Goal: Find specific page/section: Find specific page/section

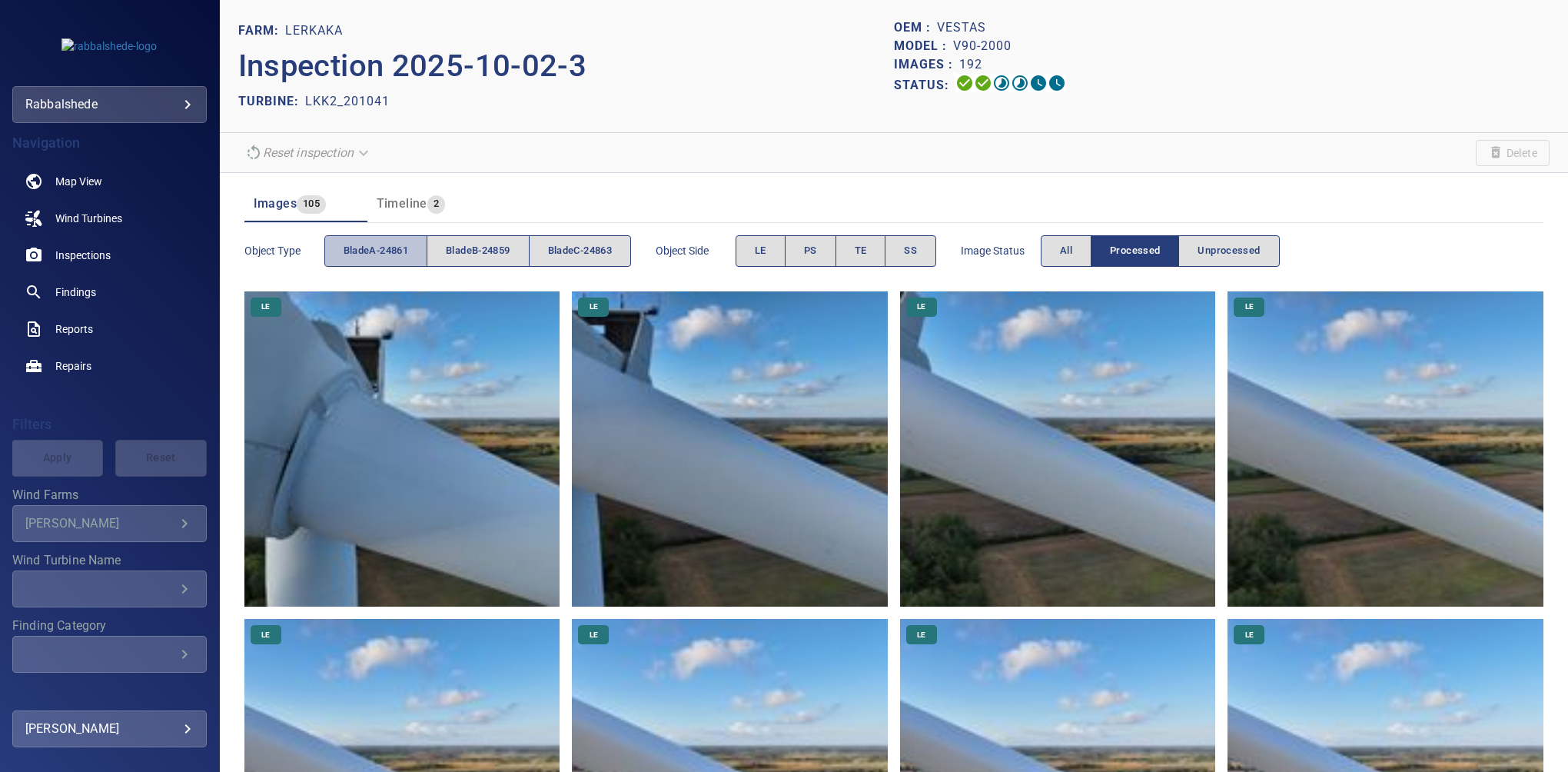
click at [367, 240] on button "bladeA-24861" at bounding box center [375, 251] width 103 height 32
click at [486, 248] on span "bladeB-24859" at bounding box center [478, 251] width 64 height 18
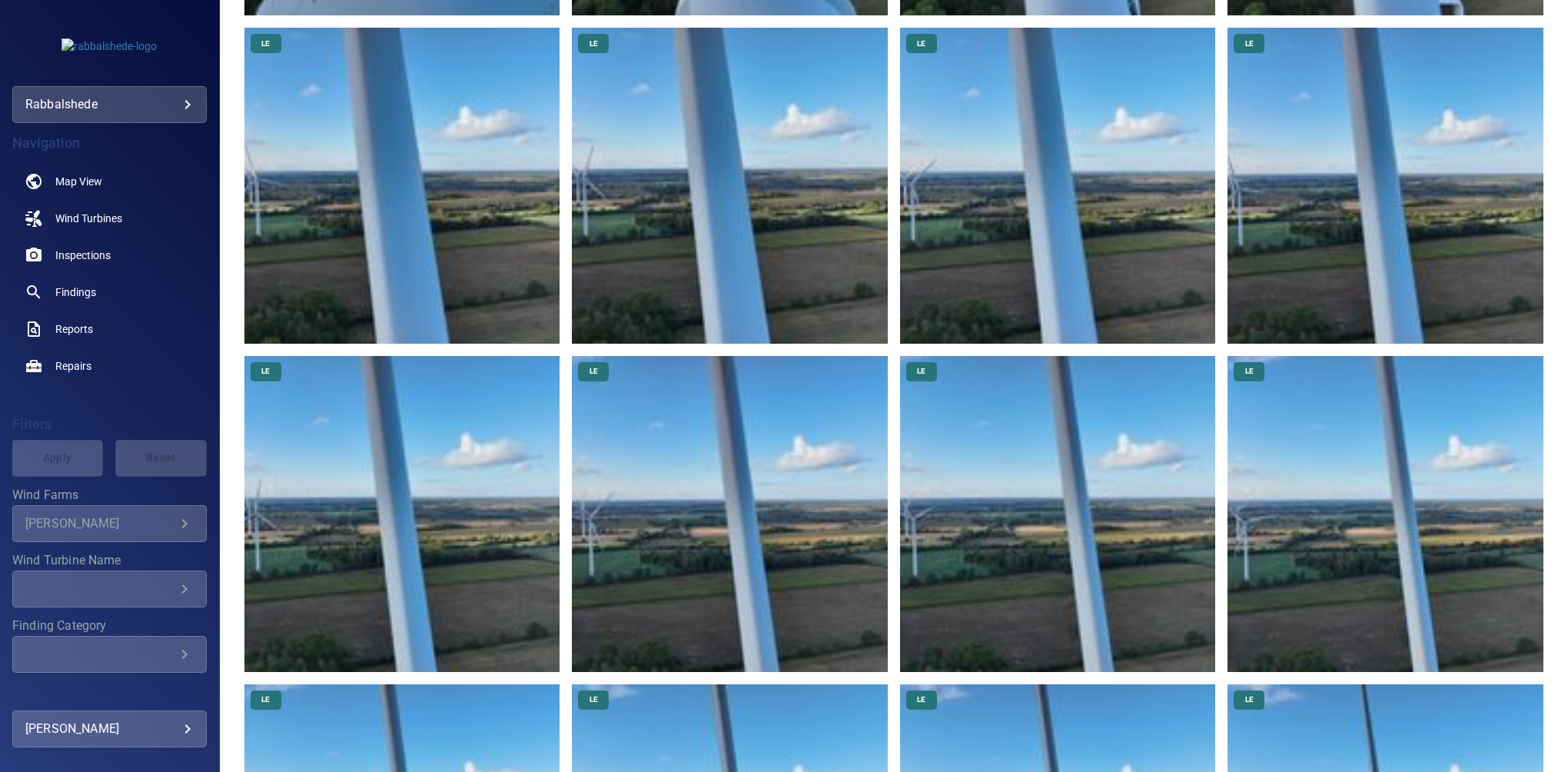
scroll to position [42, 0]
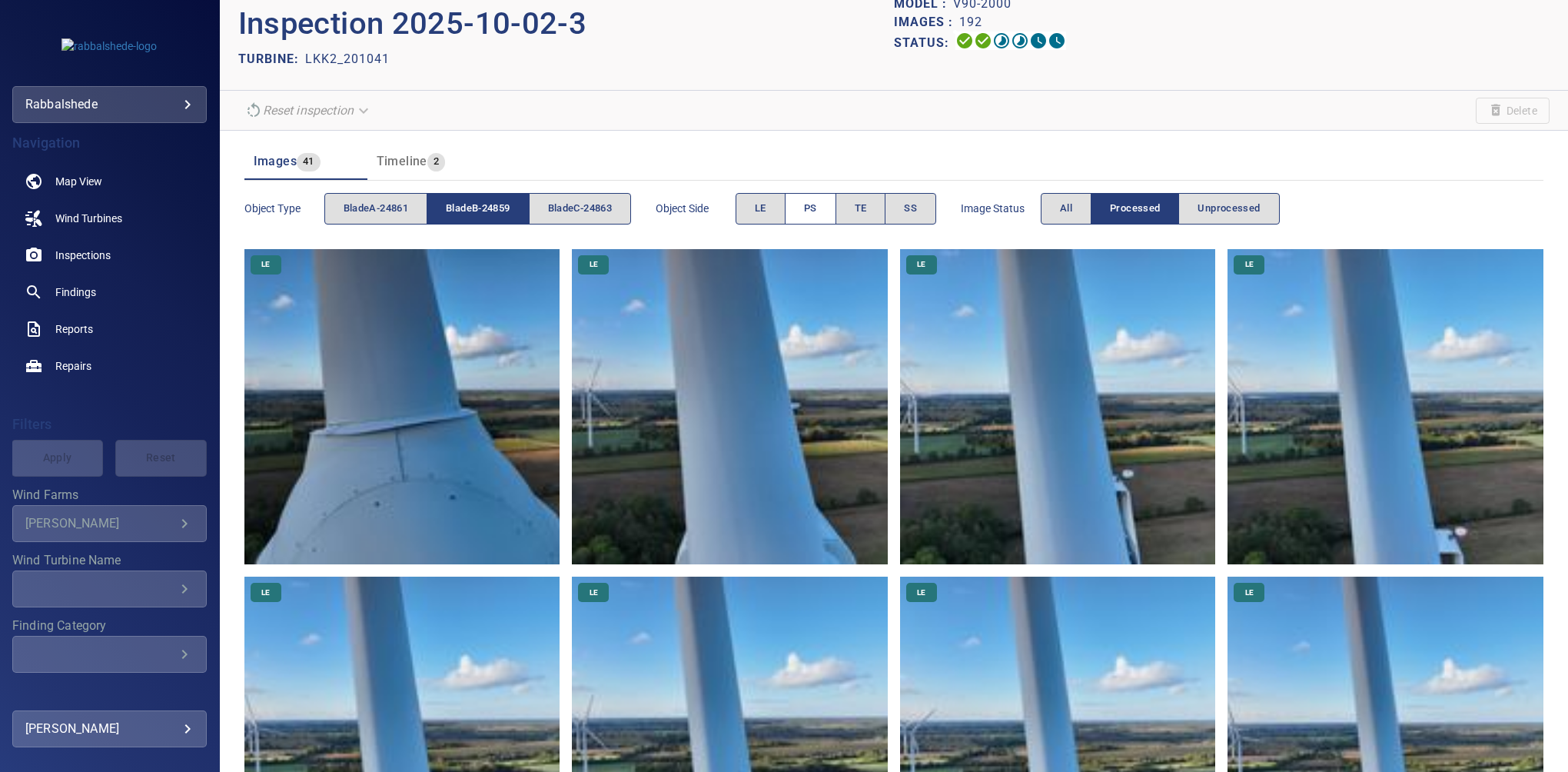
click at [807, 209] on button "PS" at bounding box center [810, 209] width 52 height 32
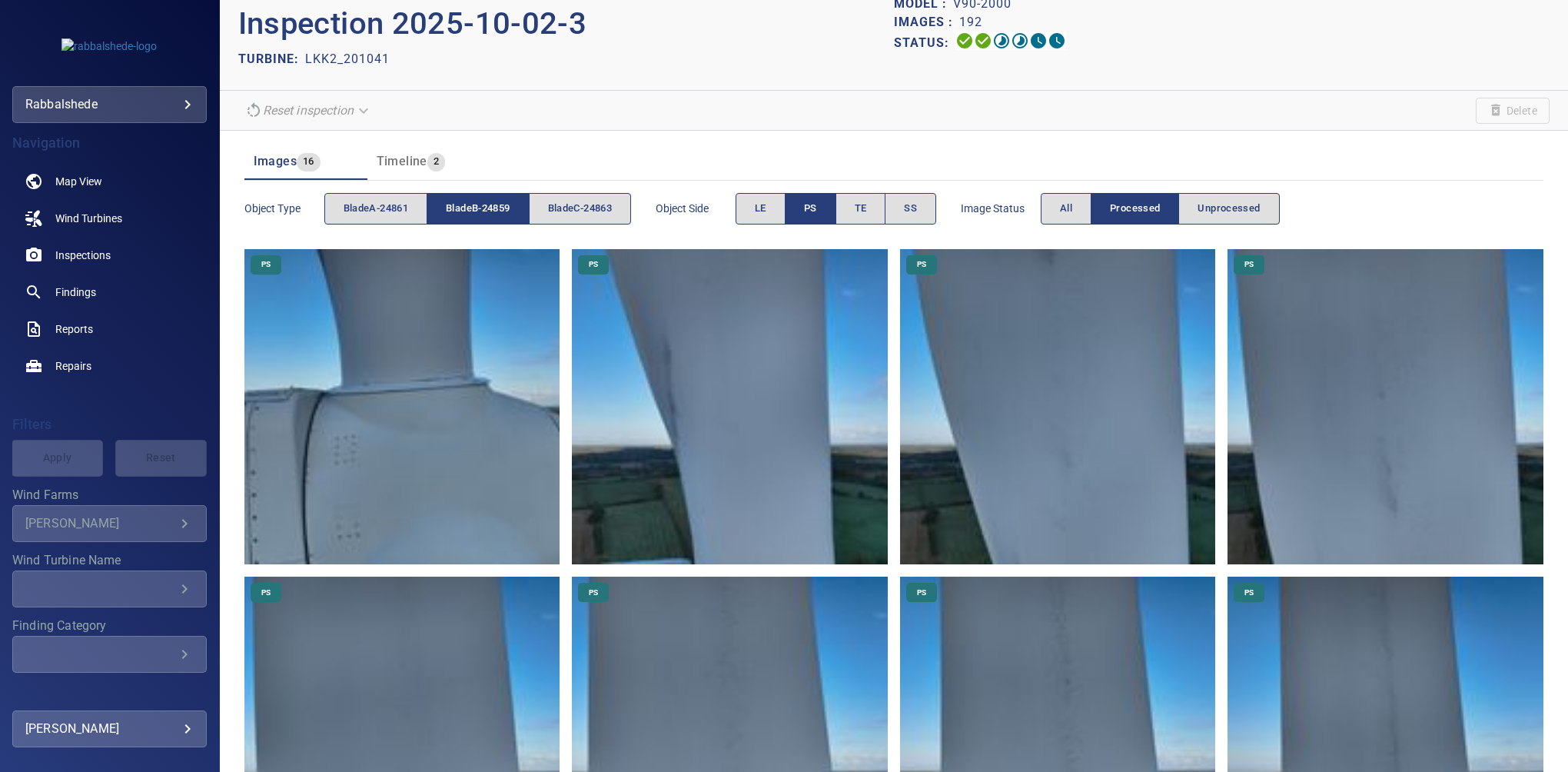
click at [807, 209] on button "PS" at bounding box center [810, 209] width 52 height 32
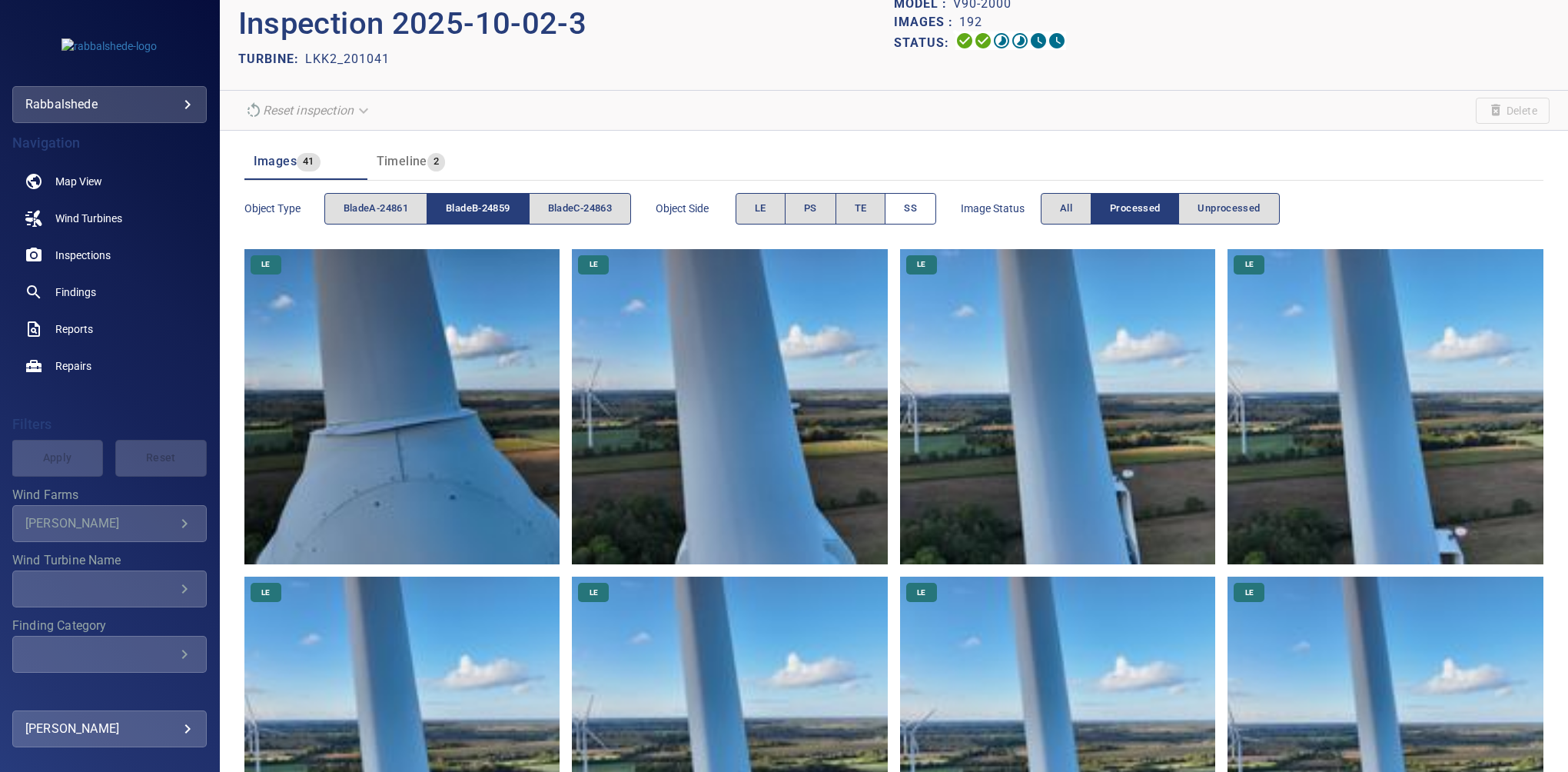
click at [930, 203] on button "SS" at bounding box center [910, 209] width 52 height 32
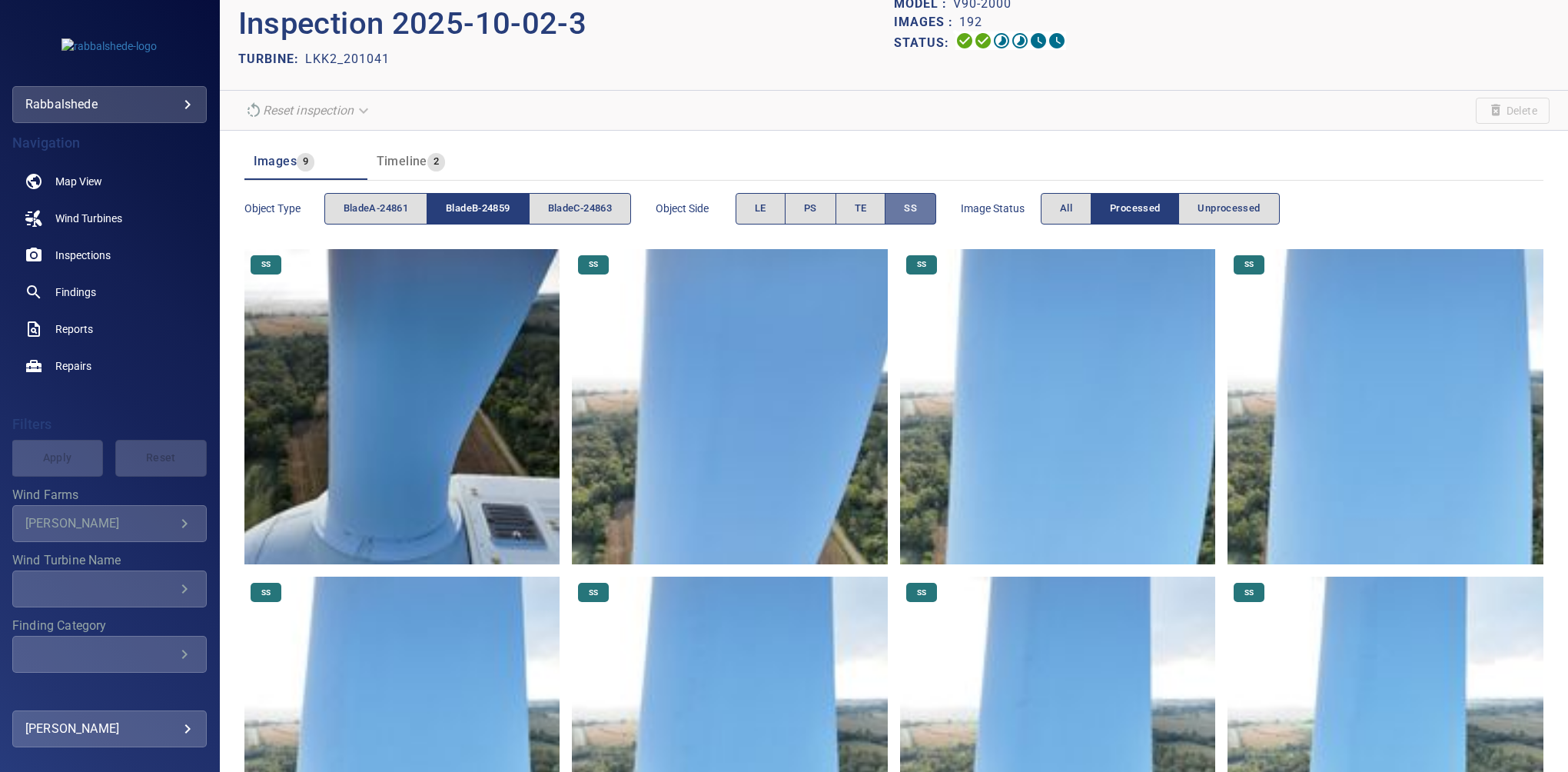
click at [911, 213] on span "SS" at bounding box center [910, 209] width 13 height 18
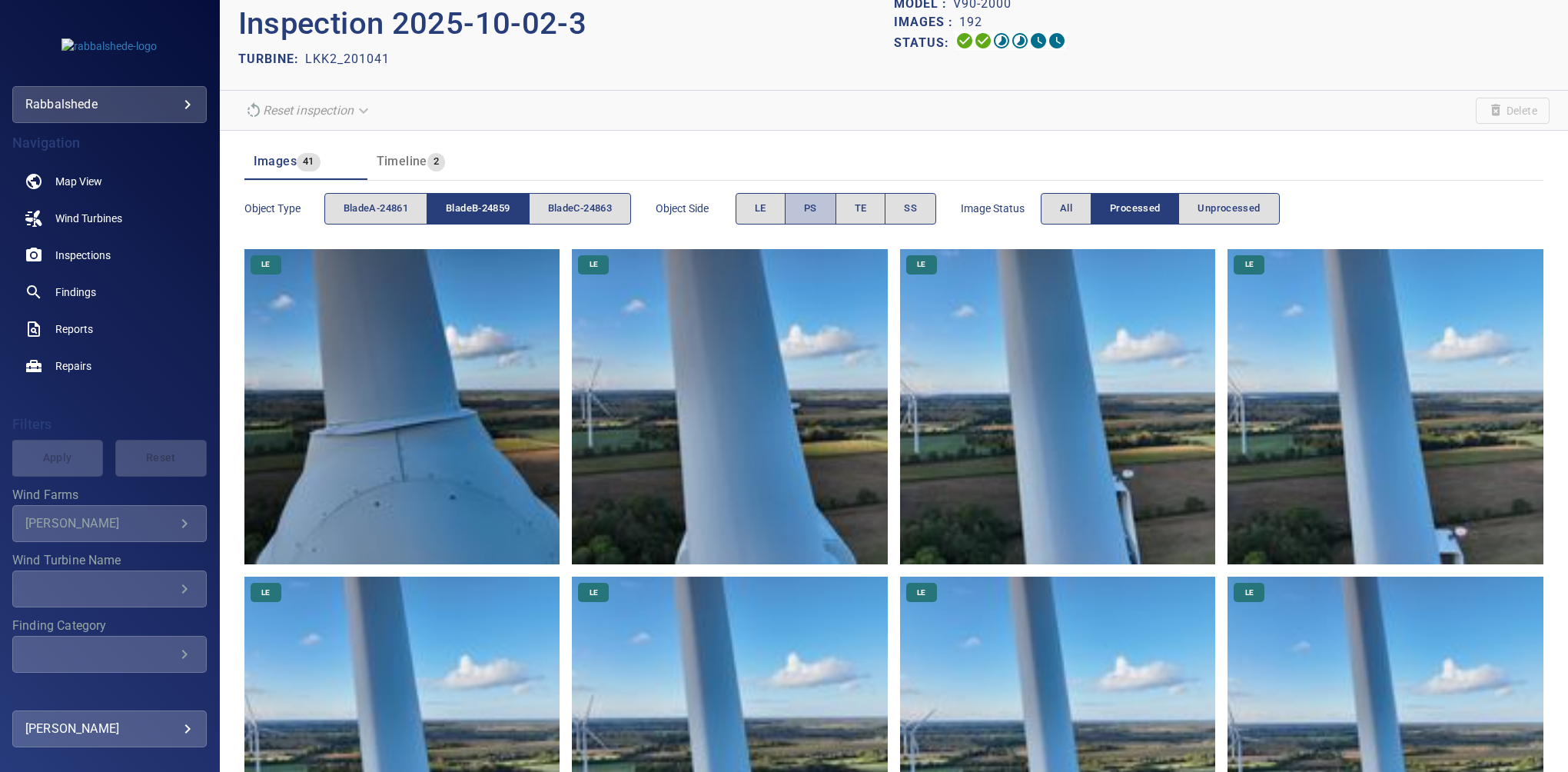
click at [799, 213] on button "PS" at bounding box center [810, 209] width 52 height 32
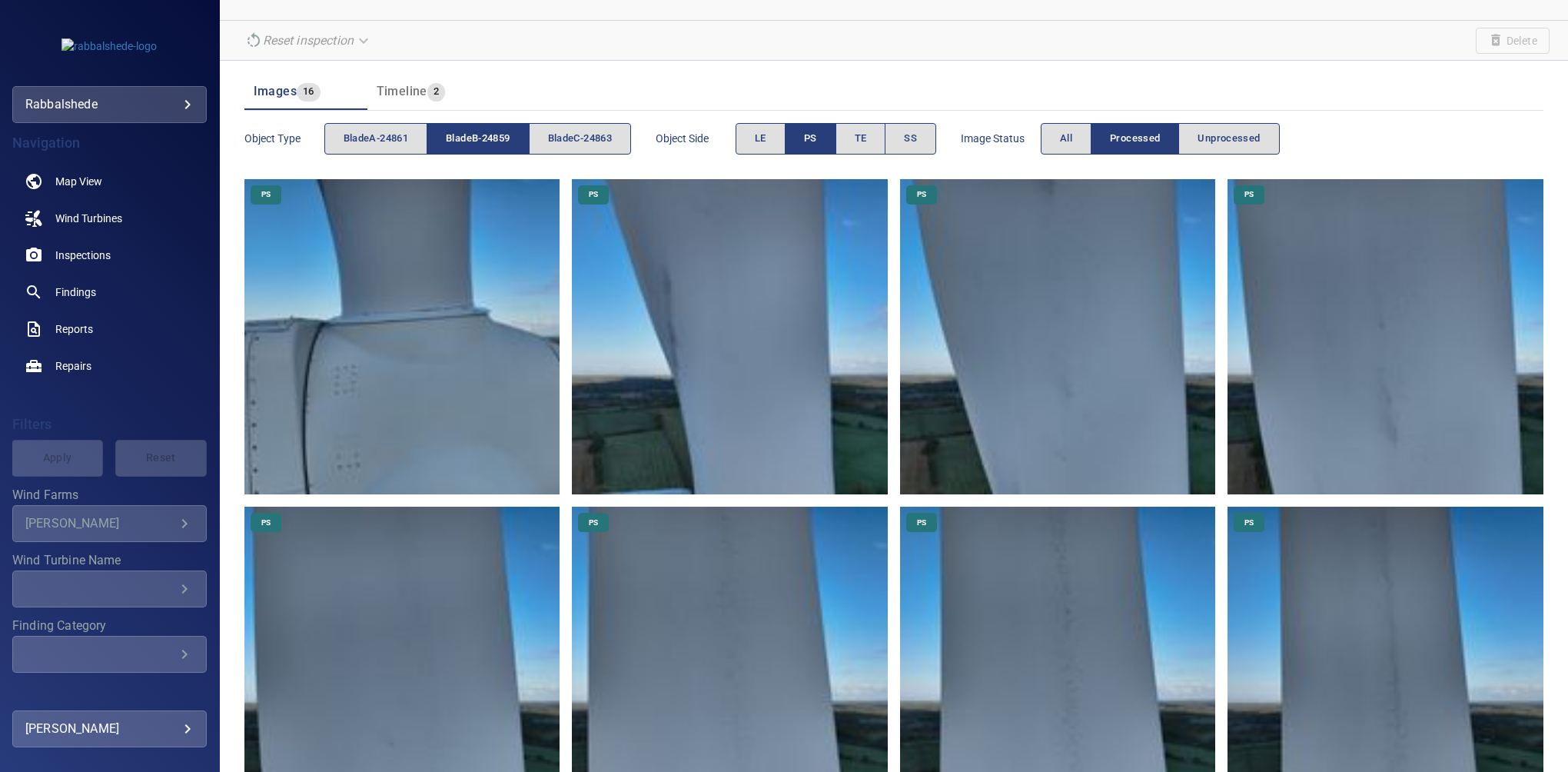
scroll to position [102, 0]
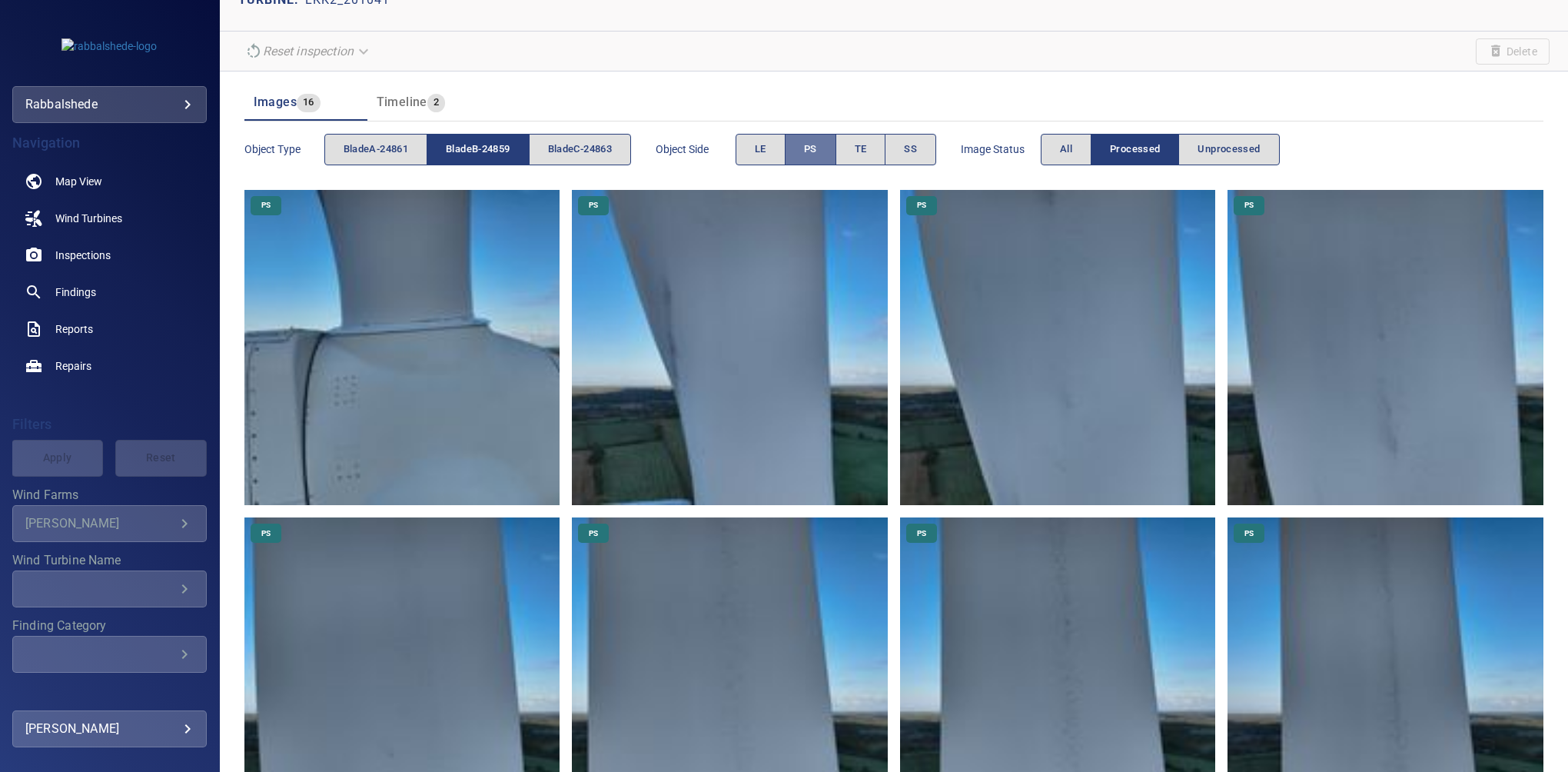
click at [826, 149] on button "PS" at bounding box center [810, 149] width 52 height 32
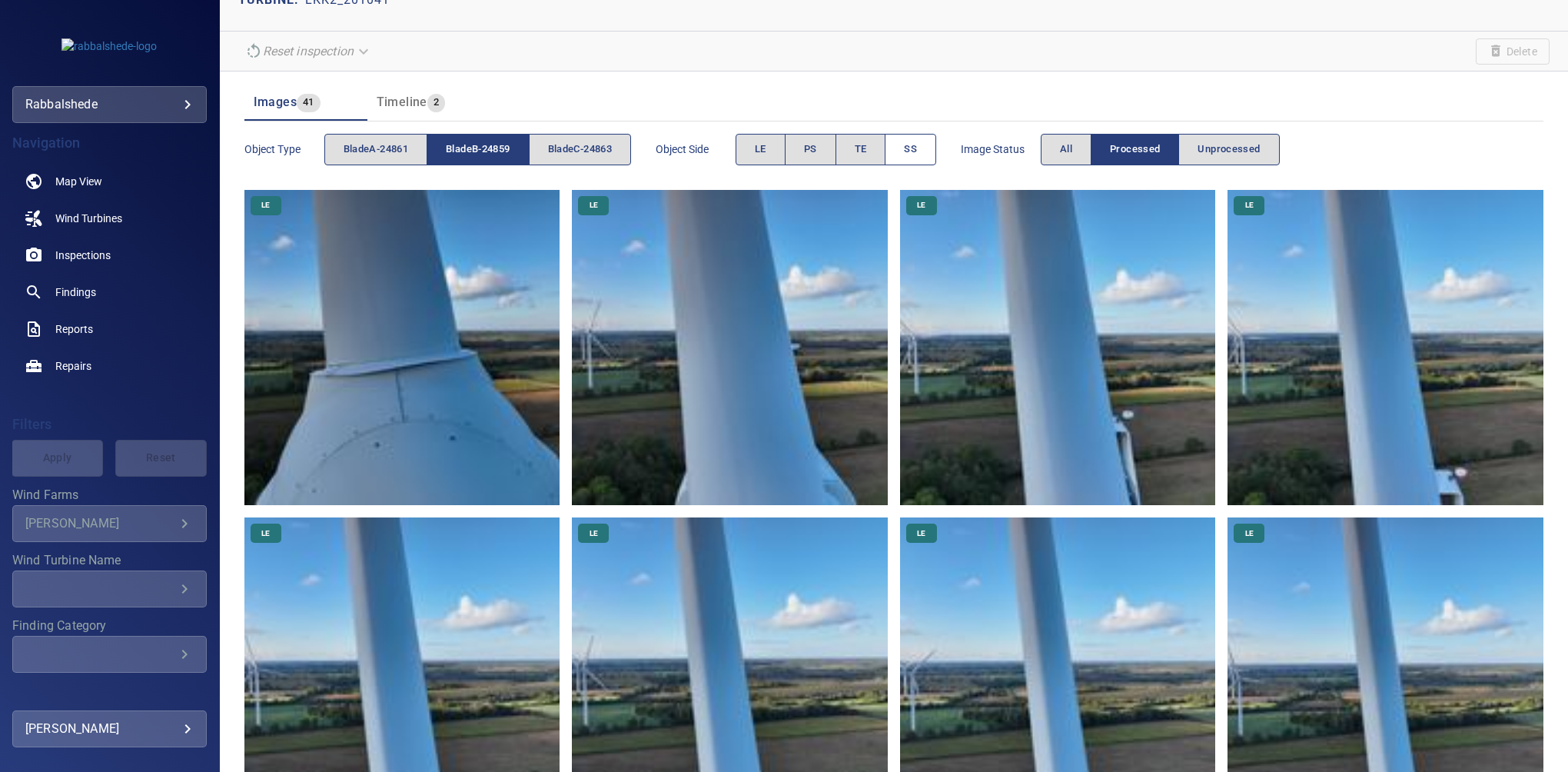
click at [911, 152] on span "SS" at bounding box center [910, 149] width 13 height 18
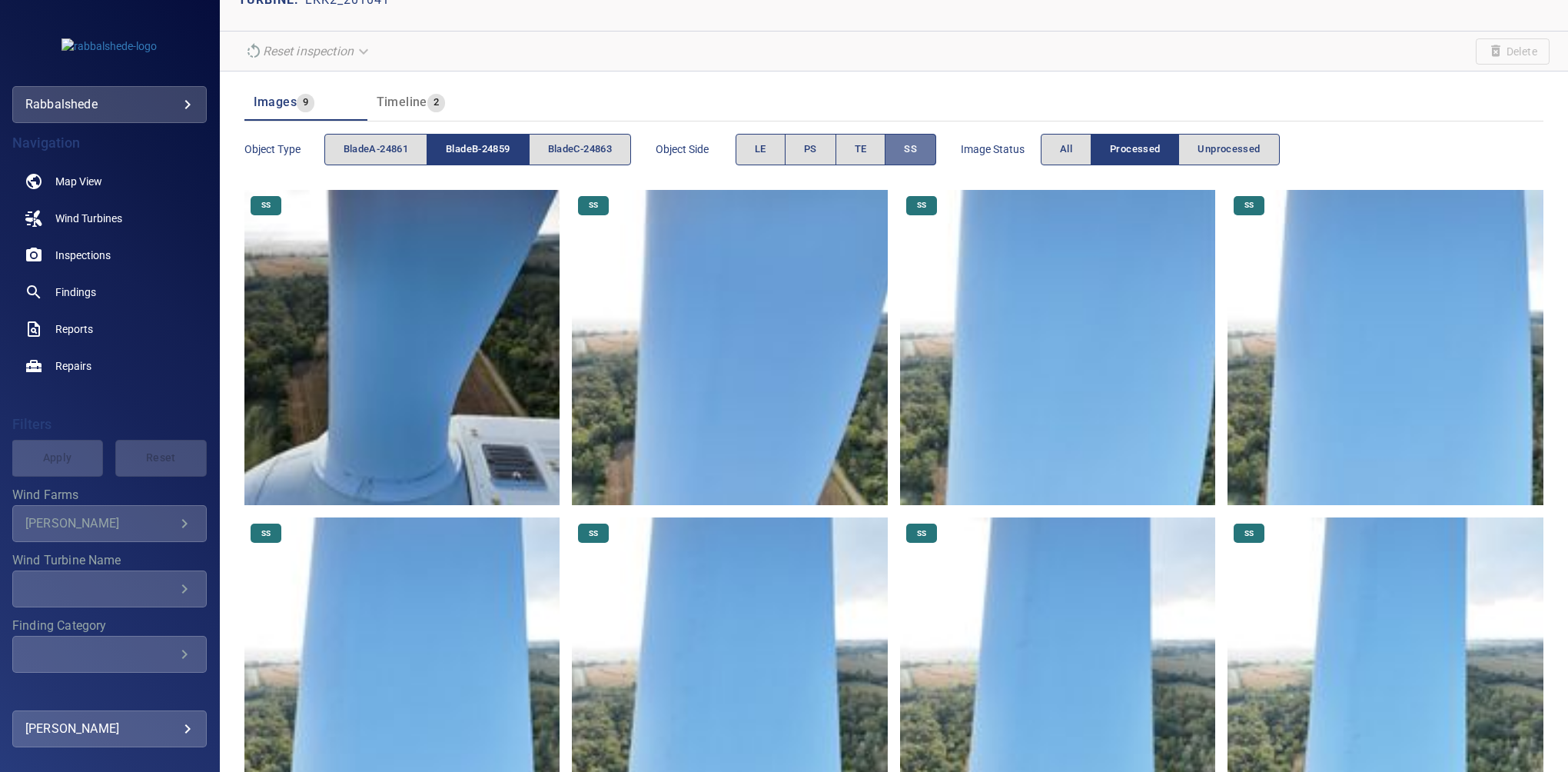
click at [911, 152] on span "SS" at bounding box center [910, 149] width 13 height 18
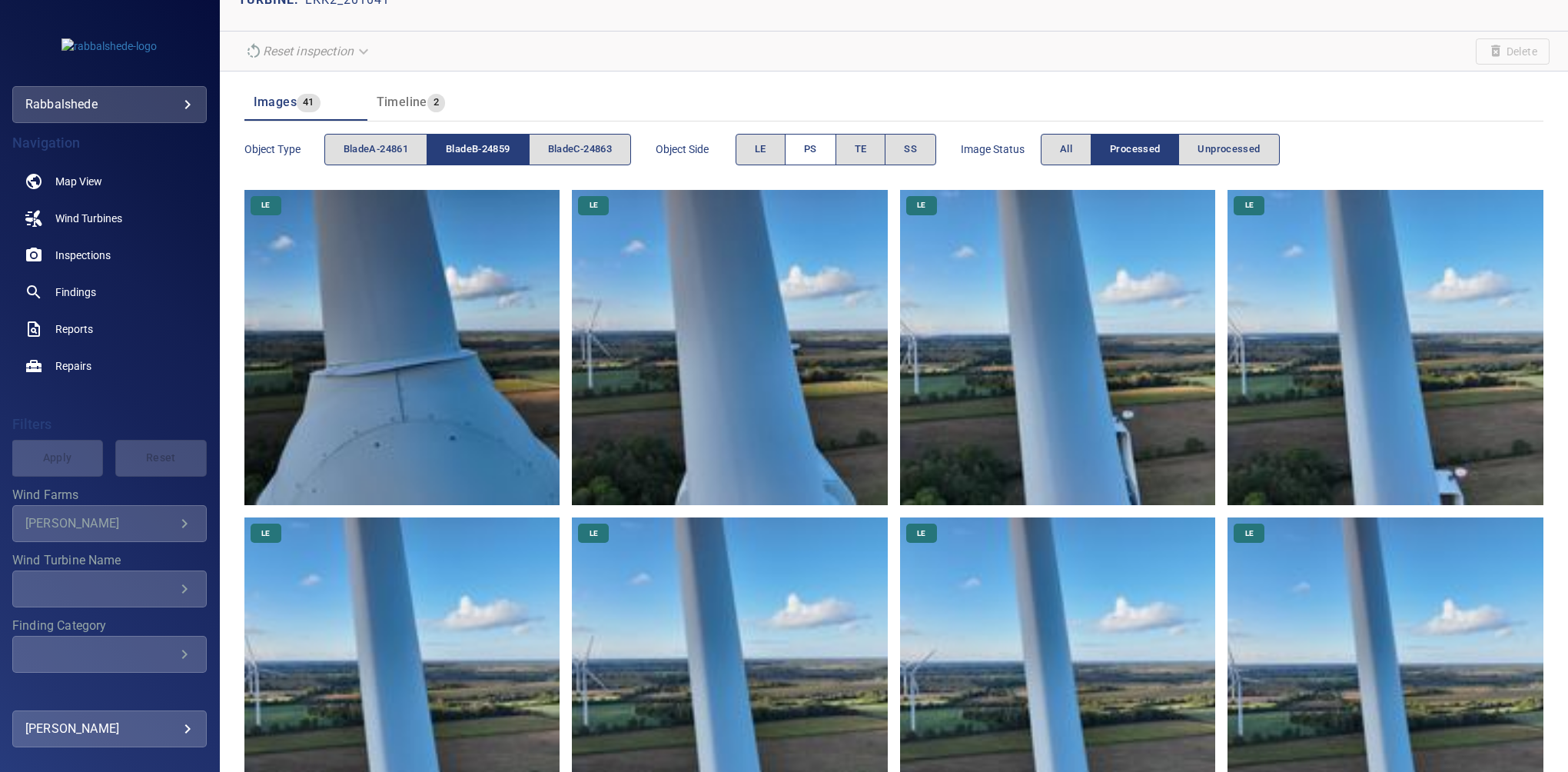
click at [812, 146] on span "PS" at bounding box center [810, 149] width 13 height 18
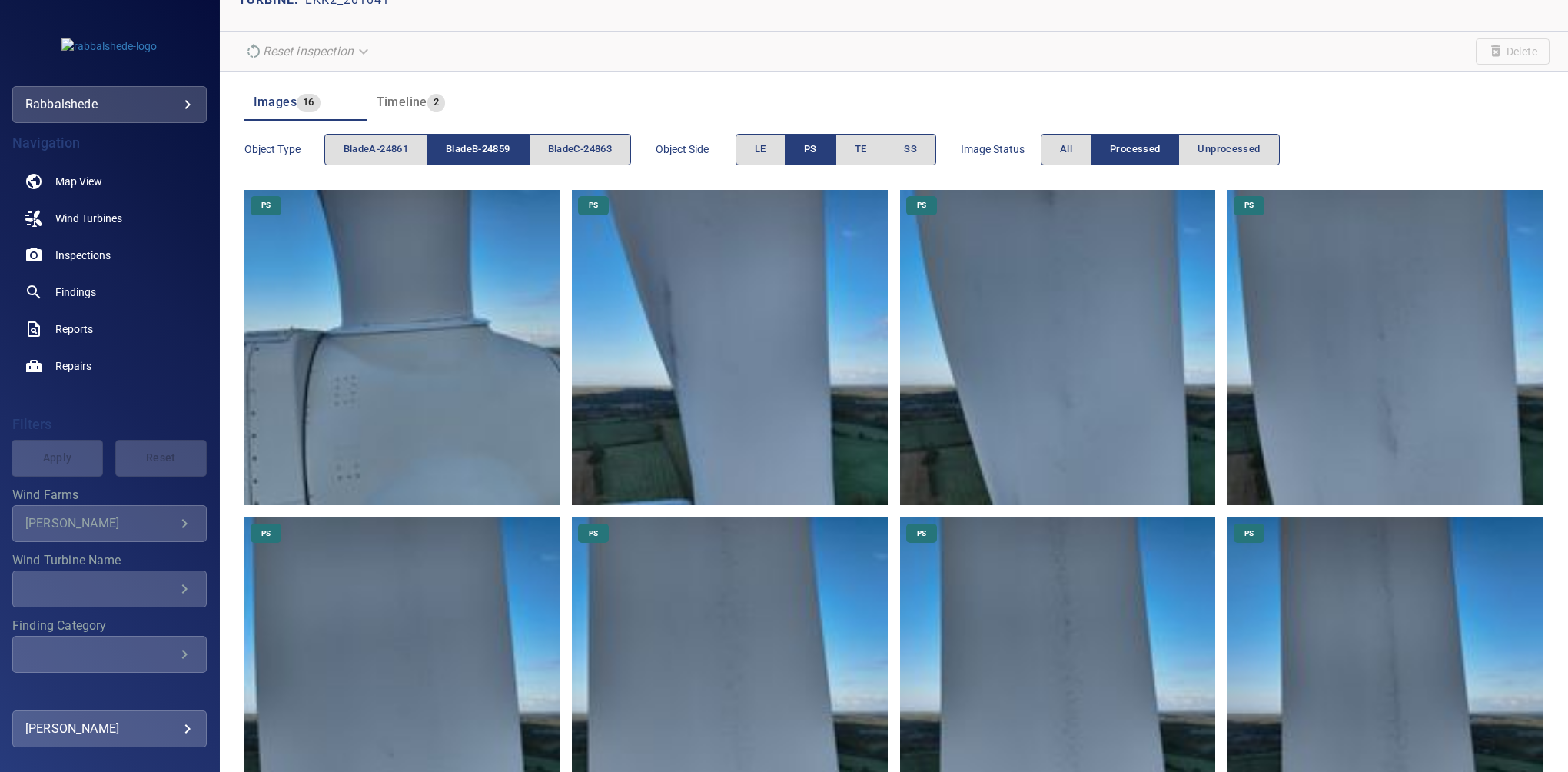
click at [661, 322] on img at bounding box center [729, 348] width 315 height 316
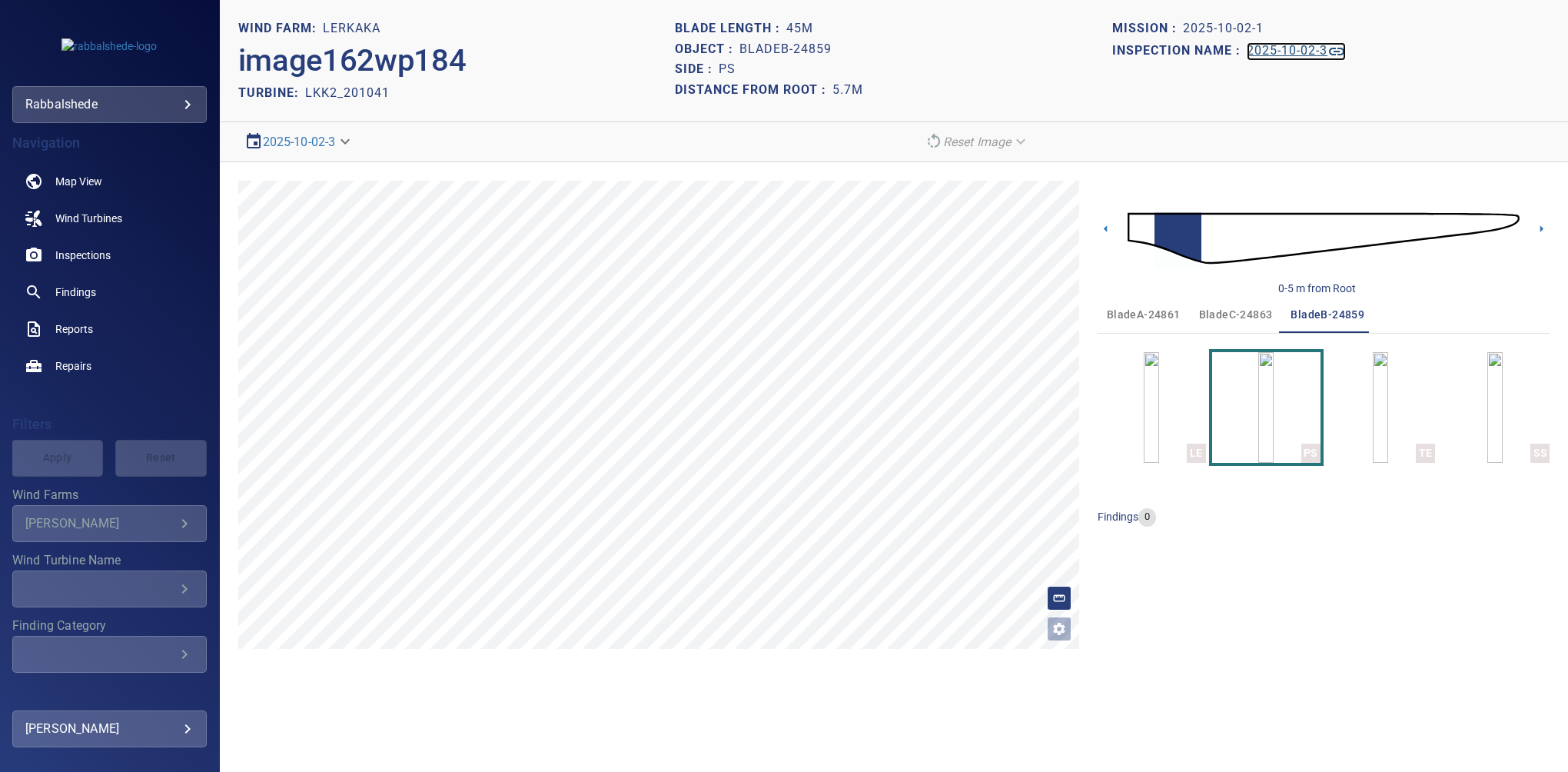
click at [1282, 49] on h1 "2025-10-02-3" at bounding box center [1287, 51] width 81 height 15
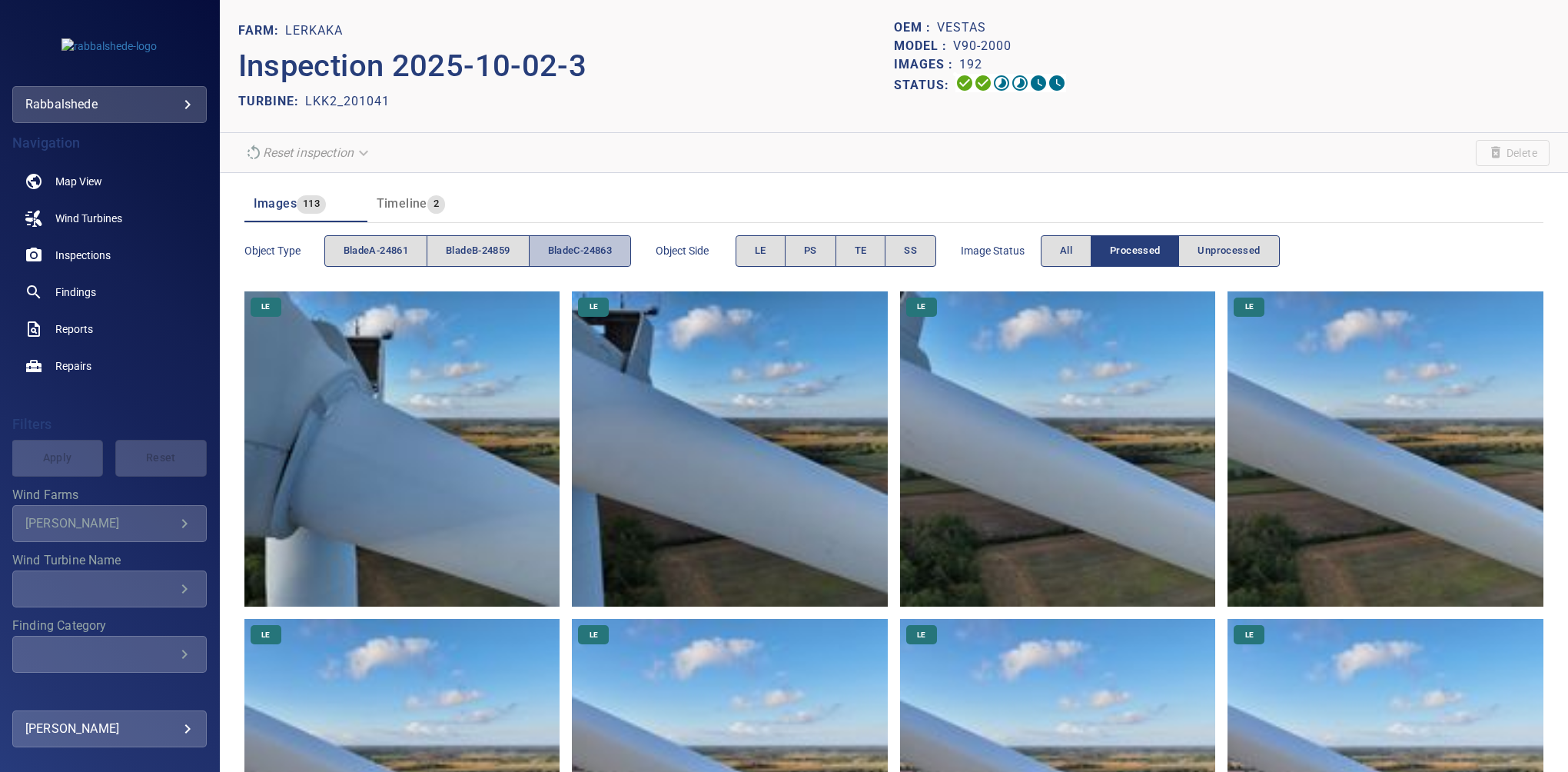
click at [572, 252] on span "bladeC-24863" at bounding box center [580, 251] width 64 height 18
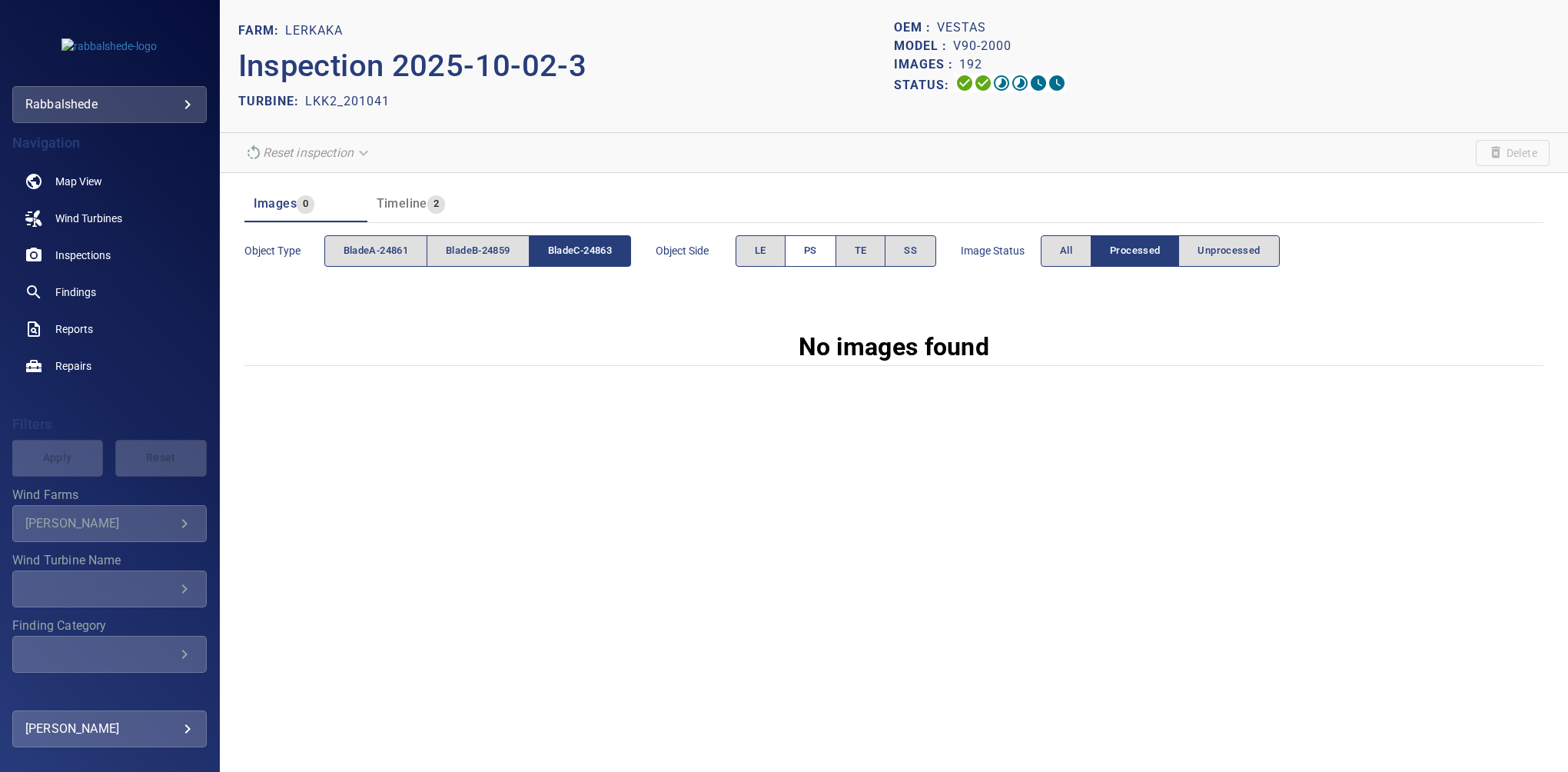
click at [815, 248] on span "PS" at bounding box center [810, 251] width 13 height 18
click at [1062, 246] on button "All" at bounding box center [1065, 251] width 51 height 32
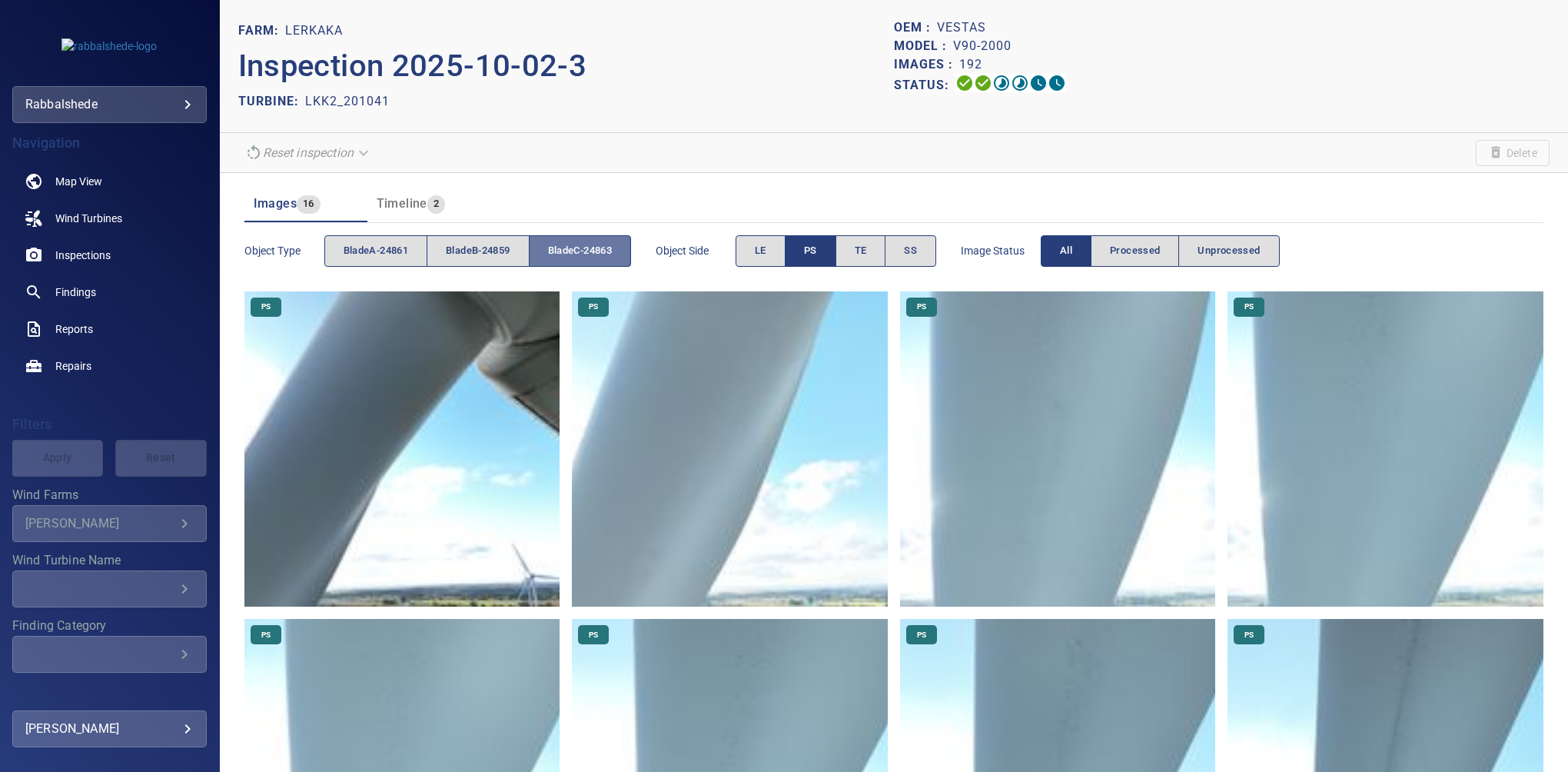
click at [605, 252] on span "bladeC-24863" at bounding box center [580, 251] width 64 height 18
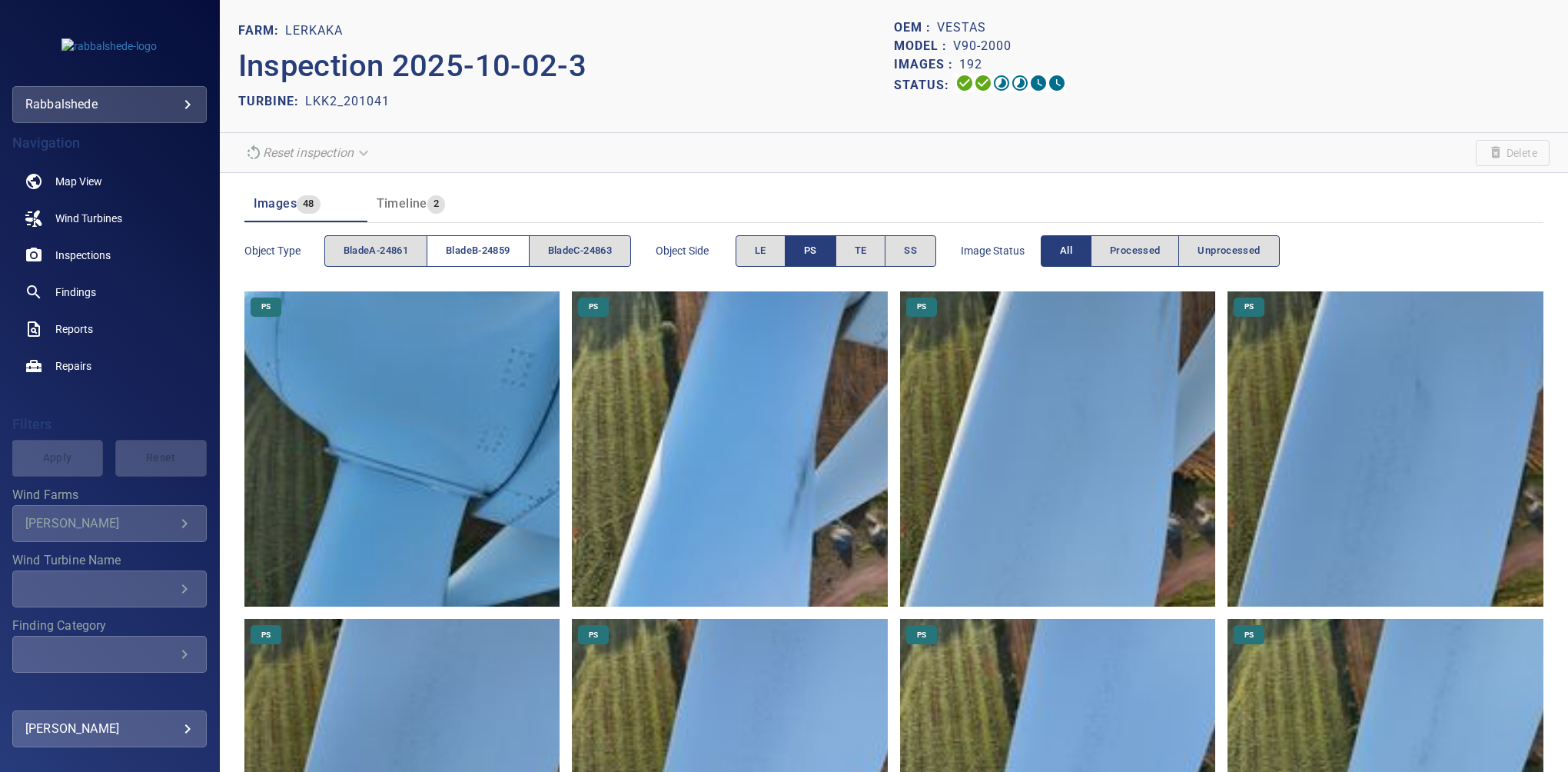
click at [486, 248] on span "bladeB-24859" at bounding box center [478, 251] width 64 height 18
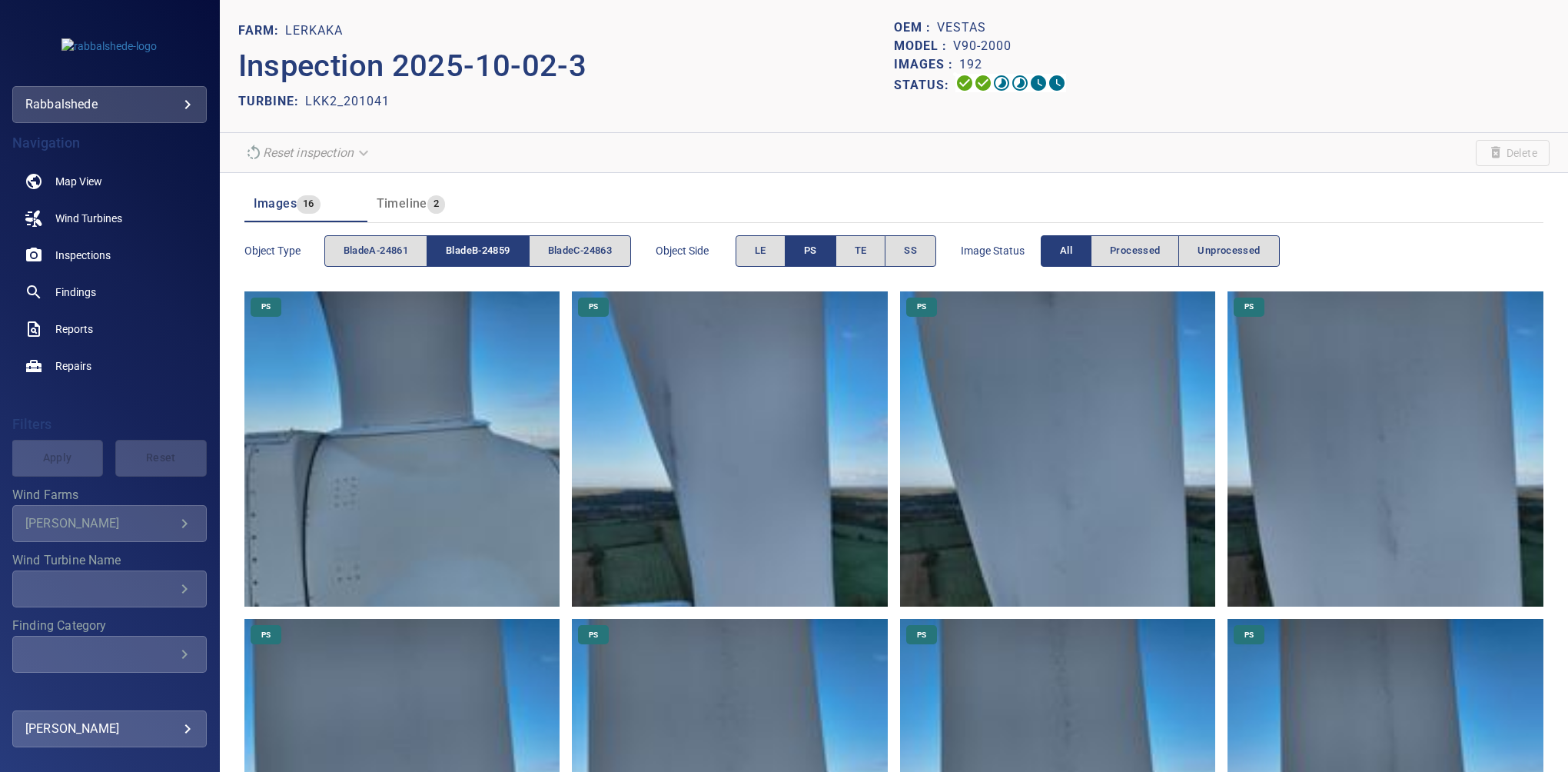
click at [489, 248] on span "bladeB-24859" at bounding box center [478, 251] width 64 height 18
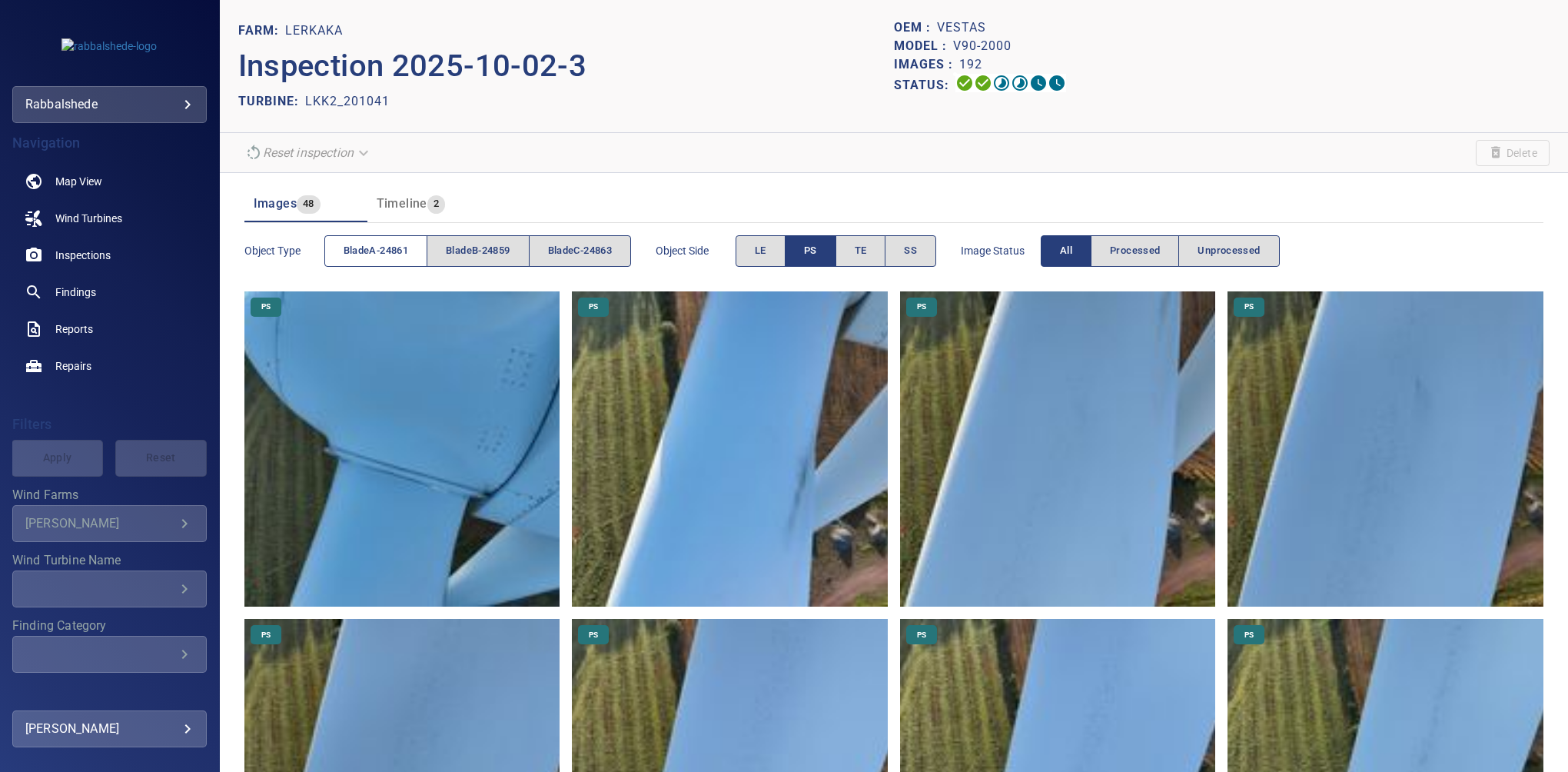
click at [390, 248] on span "bladeA-24861" at bounding box center [376, 251] width 65 height 18
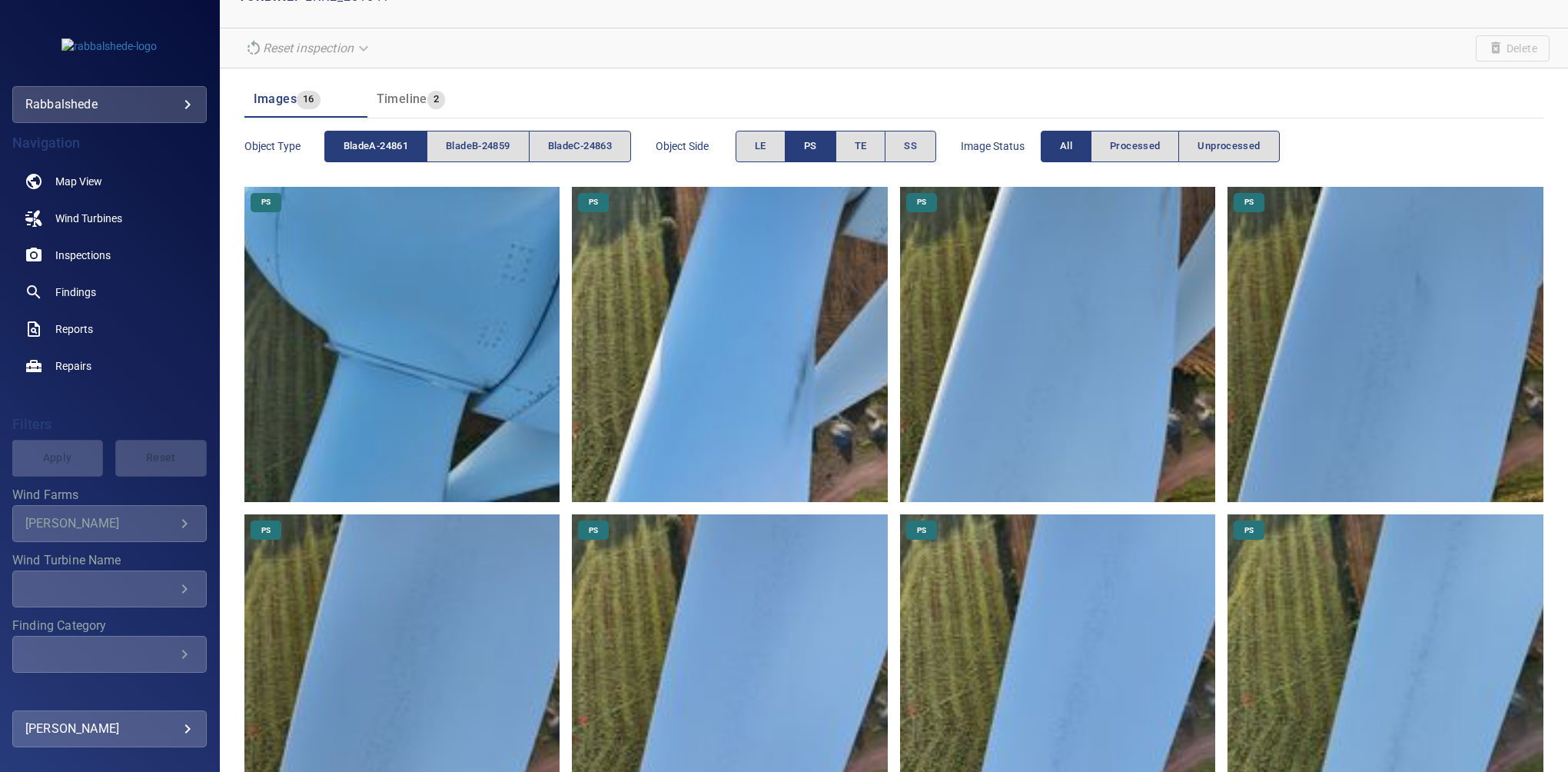
click at [381, 157] on button "bladeA-24861" at bounding box center [375, 147] width 103 height 32
click at [817, 148] on span "PS" at bounding box center [810, 147] width 13 height 18
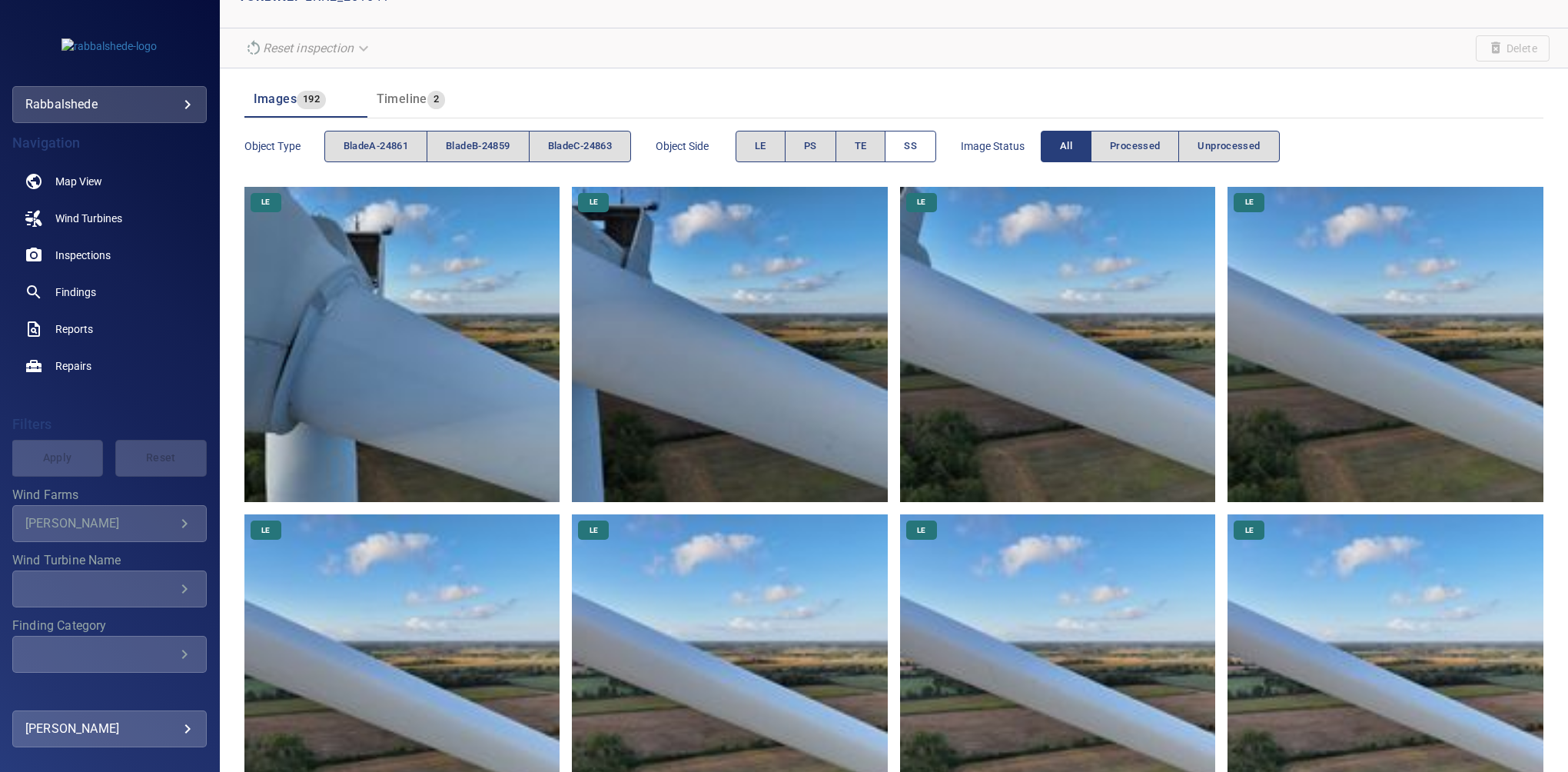
click at [906, 144] on button "SS" at bounding box center [910, 147] width 52 height 32
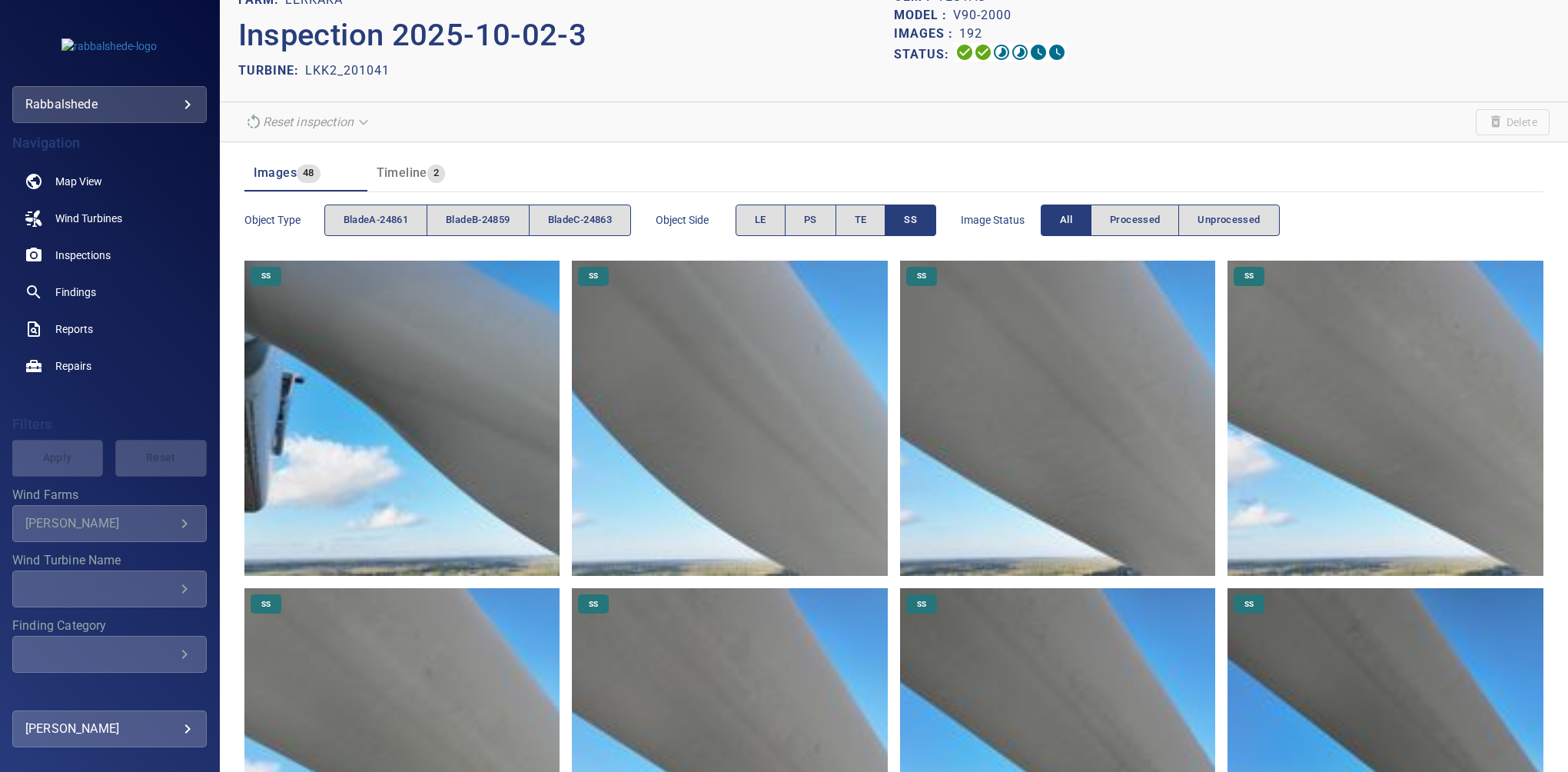
scroll to position [12, 0]
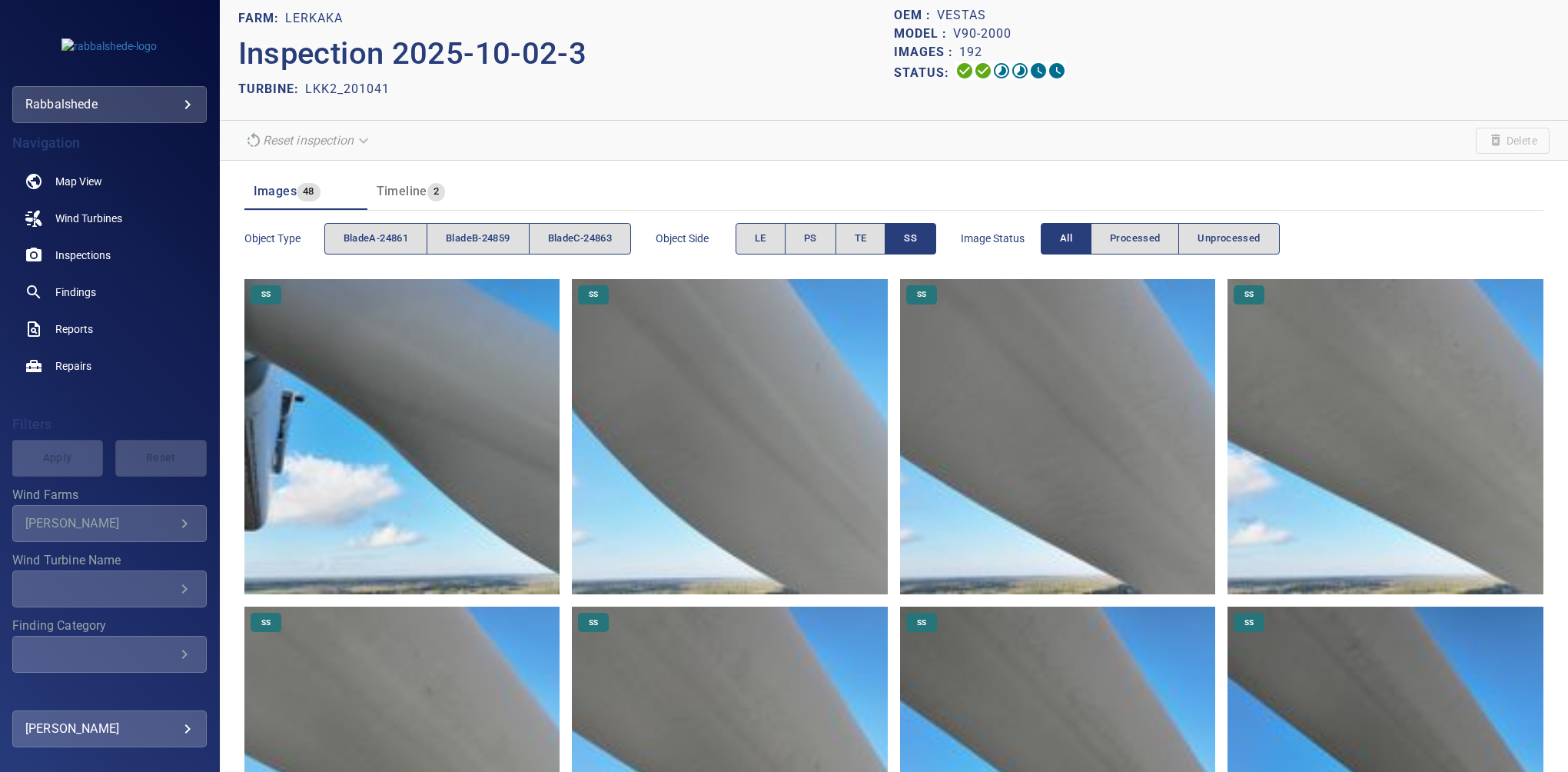
click at [903, 243] on button "SS" at bounding box center [910, 239] width 52 height 32
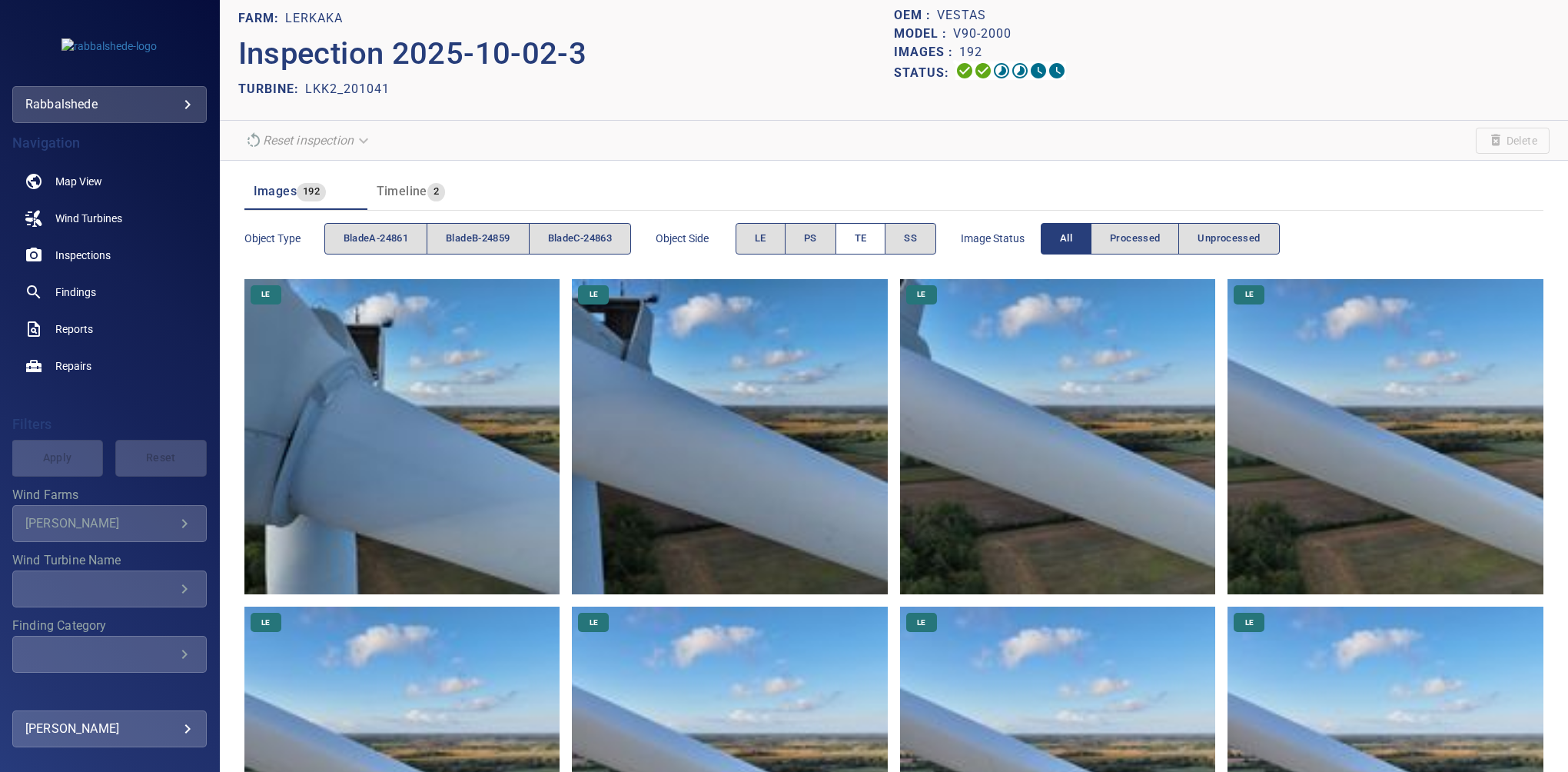
click at [866, 232] on span "TE" at bounding box center [861, 239] width 12 height 18
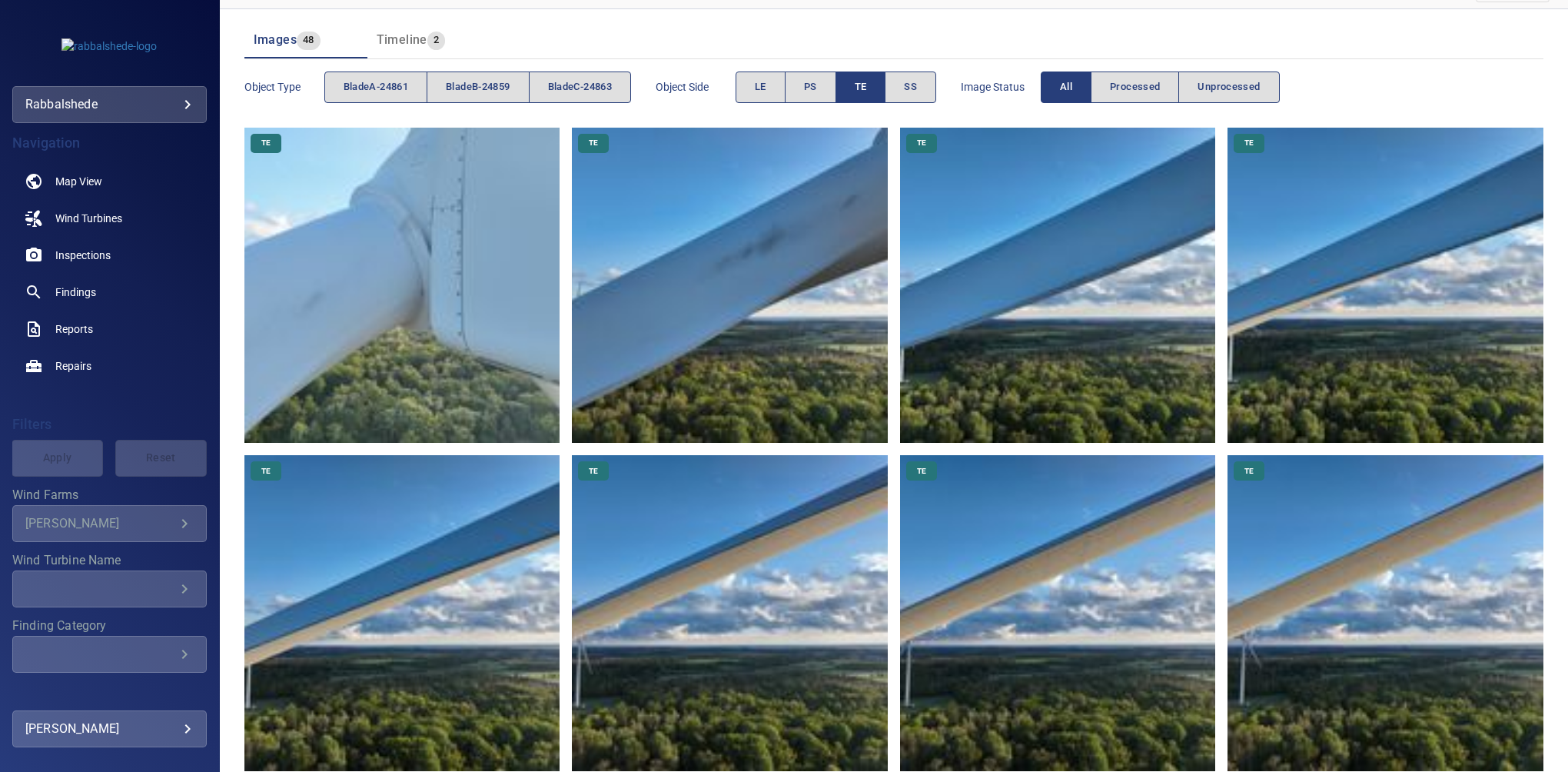
scroll to position [118, 0]
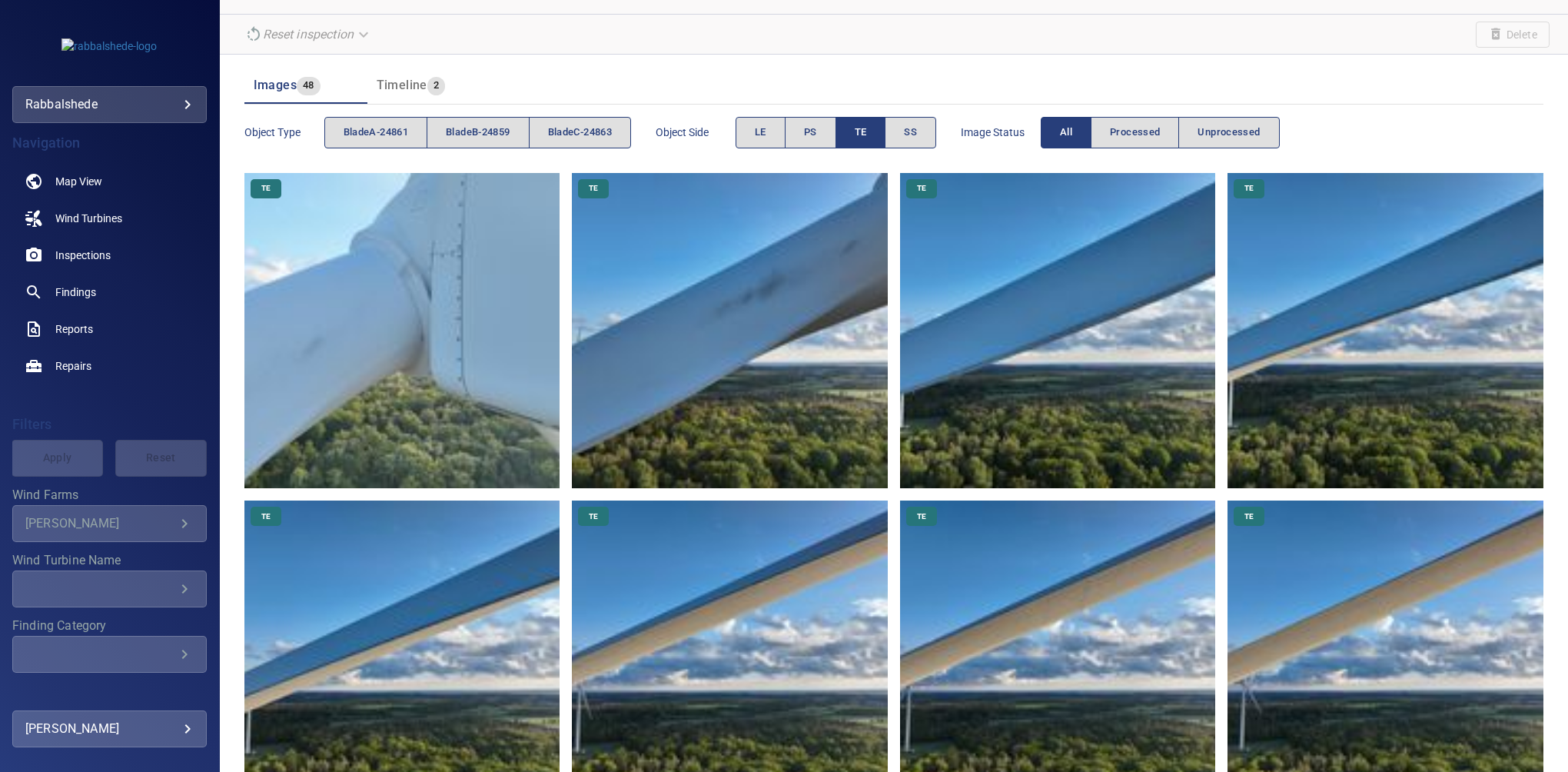
click at [877, 132] on button "TE" at bounding box center [860, 133] width 51 height 32
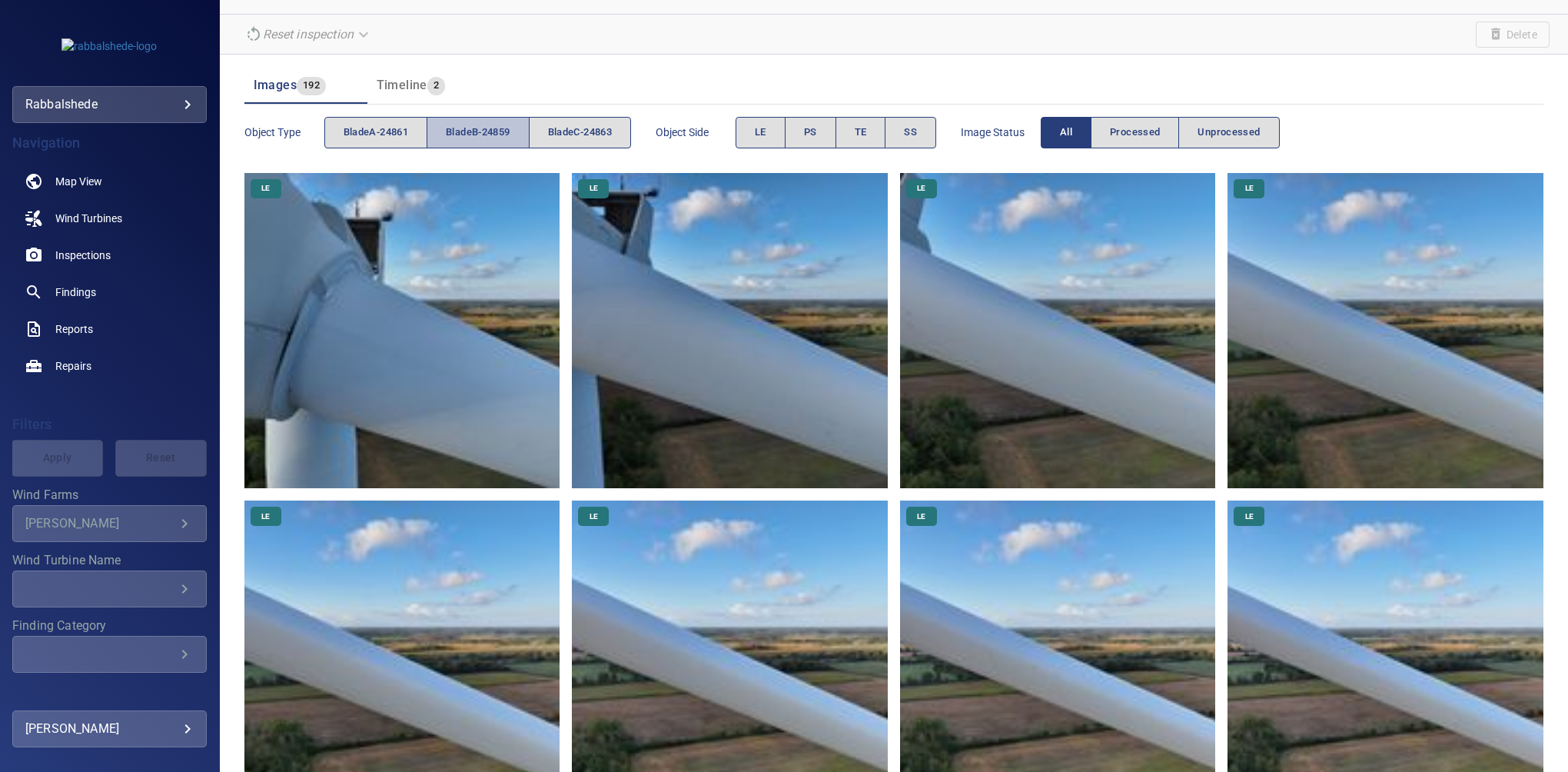
click at [512, 127] on button "bladeB-24859" at bounding box center [478, 133] width 103 height 32
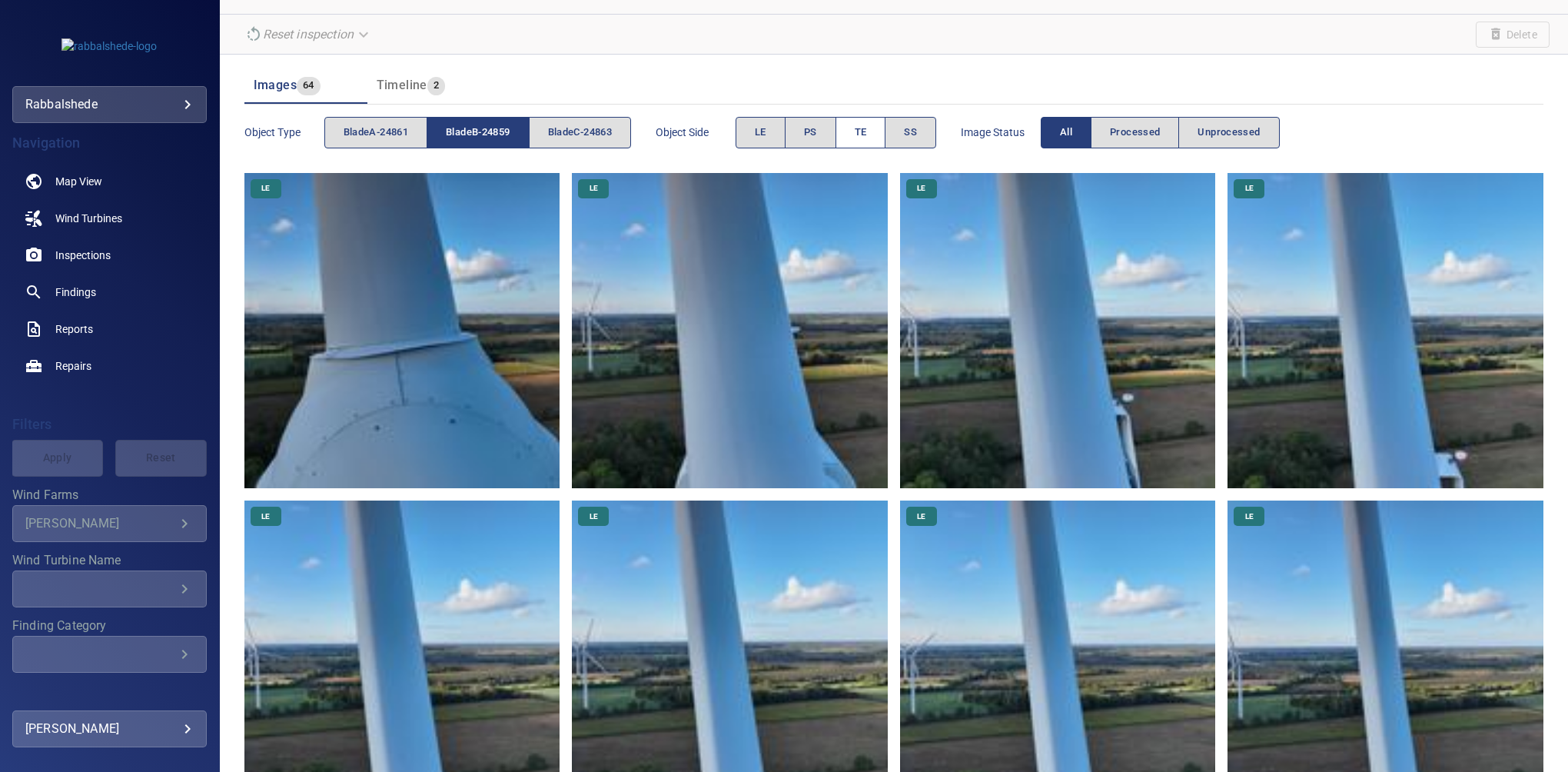
click at [867, 124] on span "TE" at bounding box center [861, 133] width 12 height 18
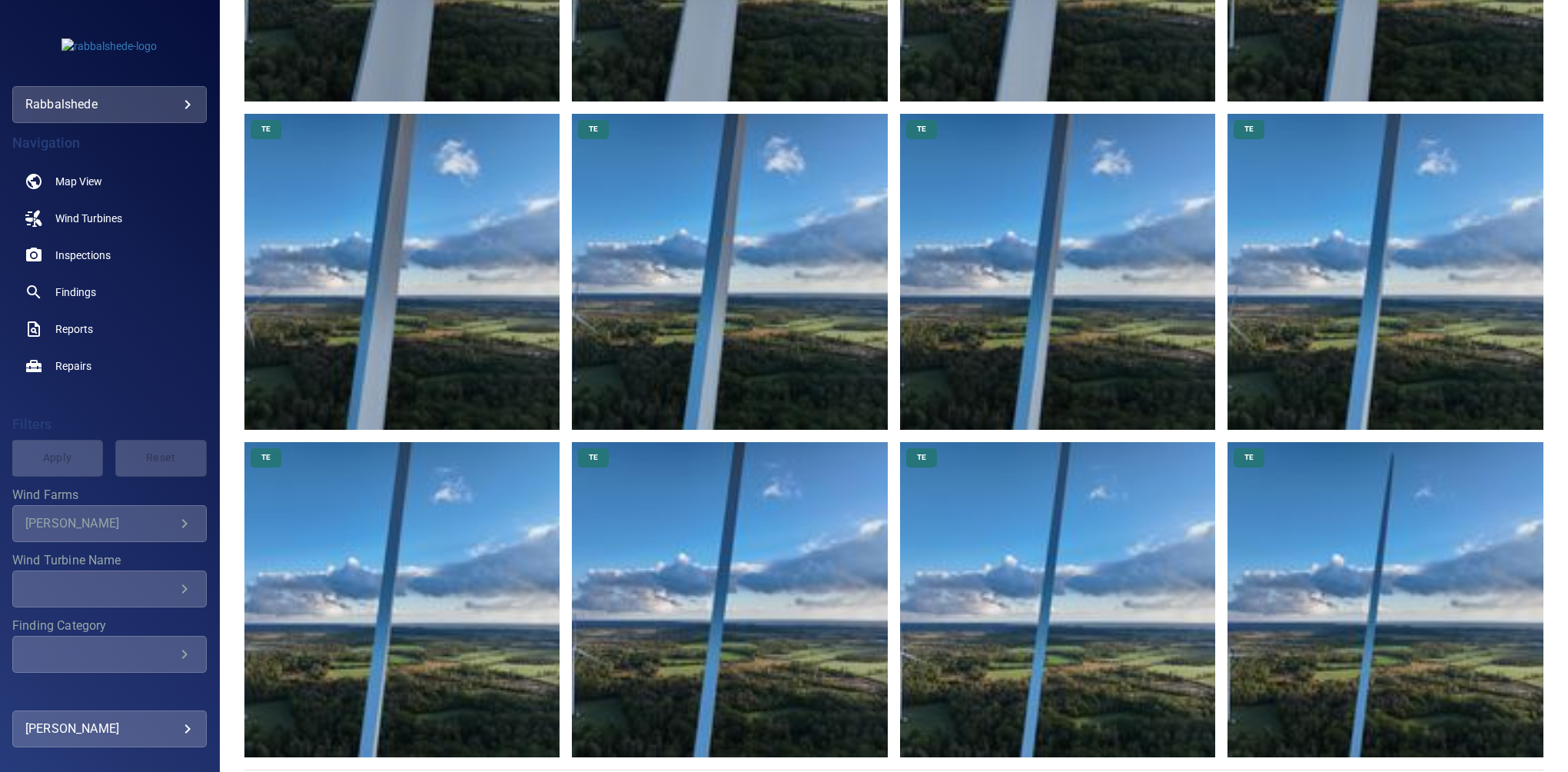
scroll to position [844, 0]
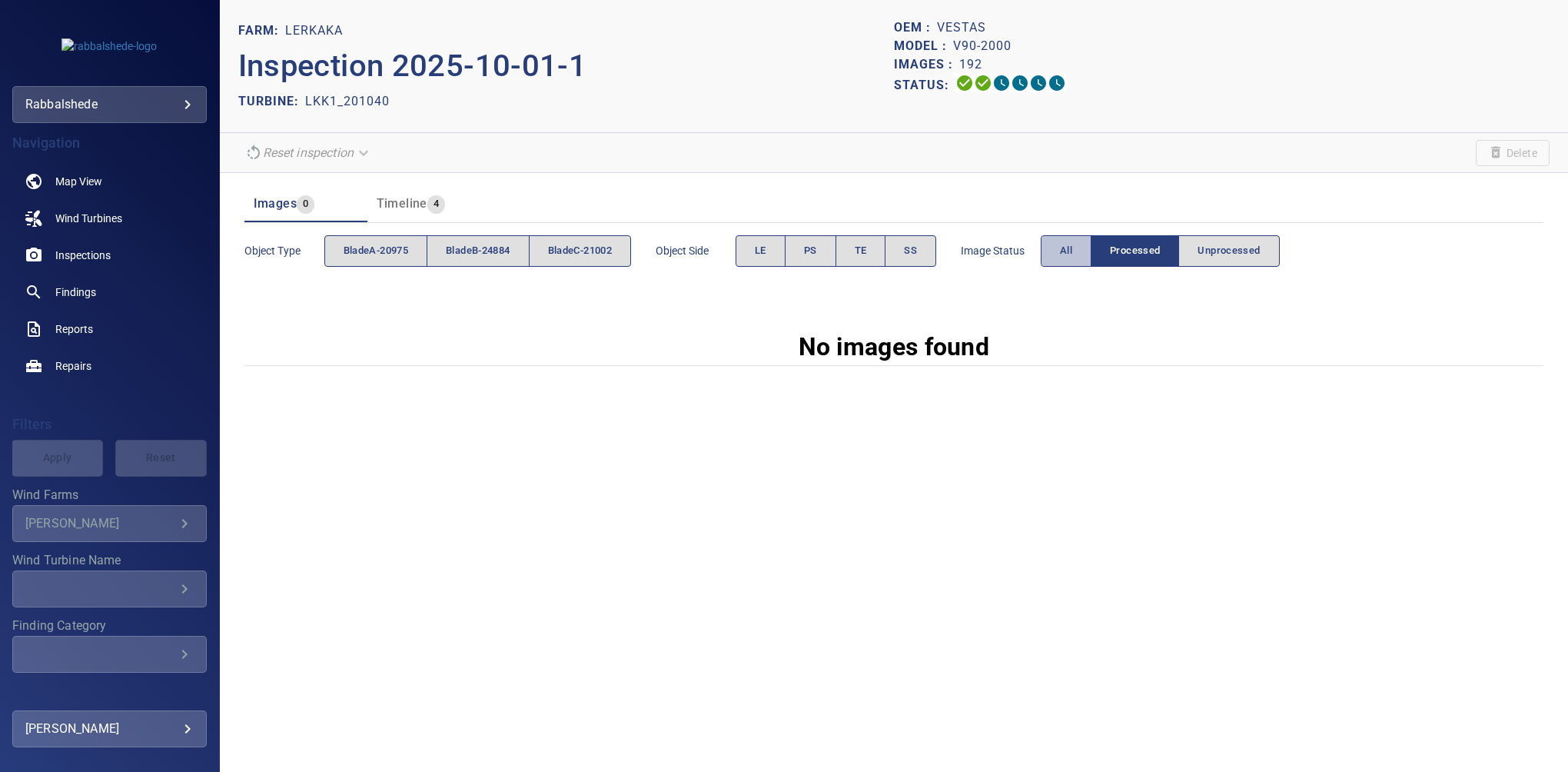
click at [1072, 243] on span "All" at bounding box center [1066, 251] width 12 height 18
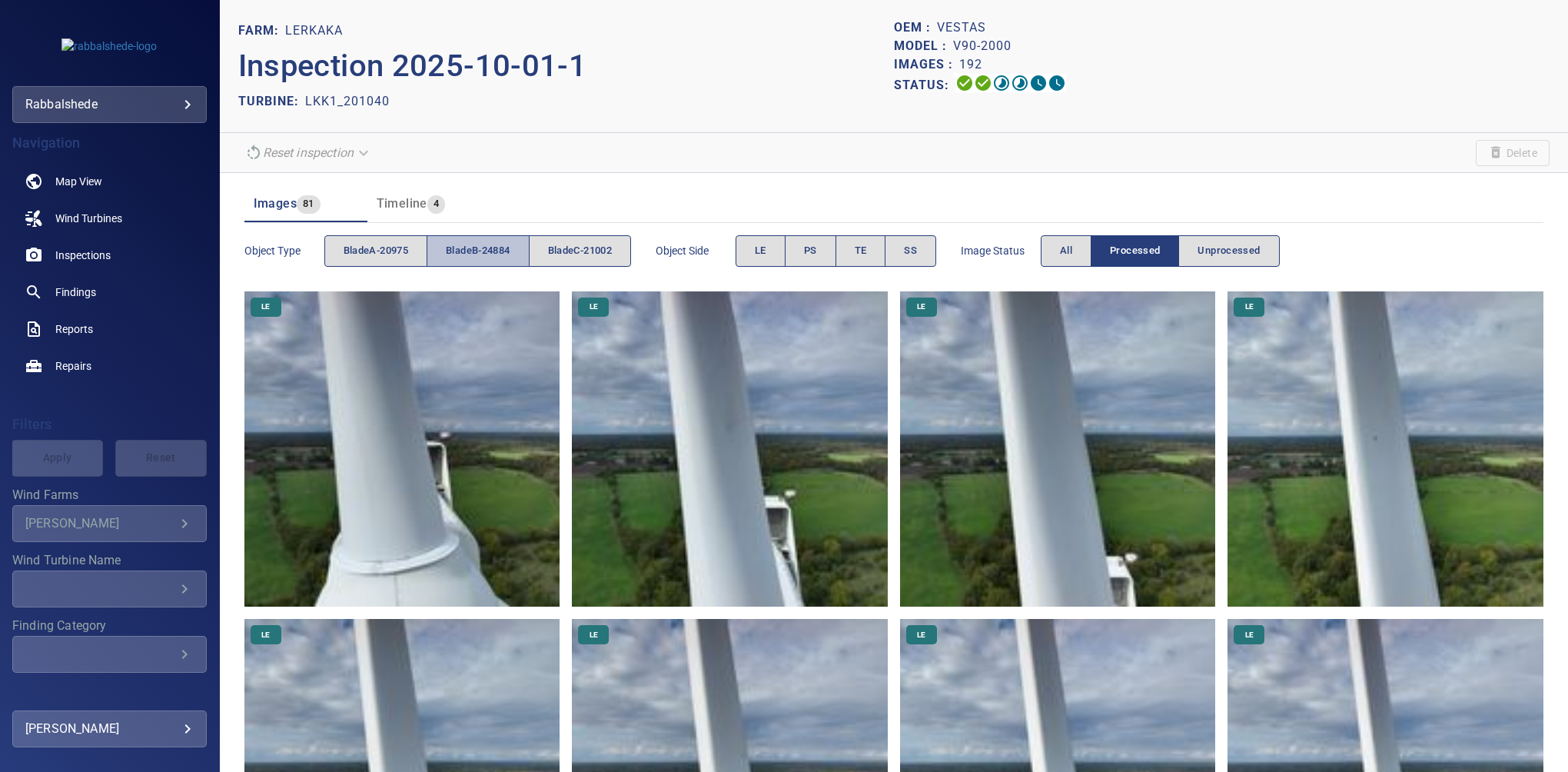
click at [471, 261] on button "bladeB-24884" at bounding box center [478, 251] width 103 height 32
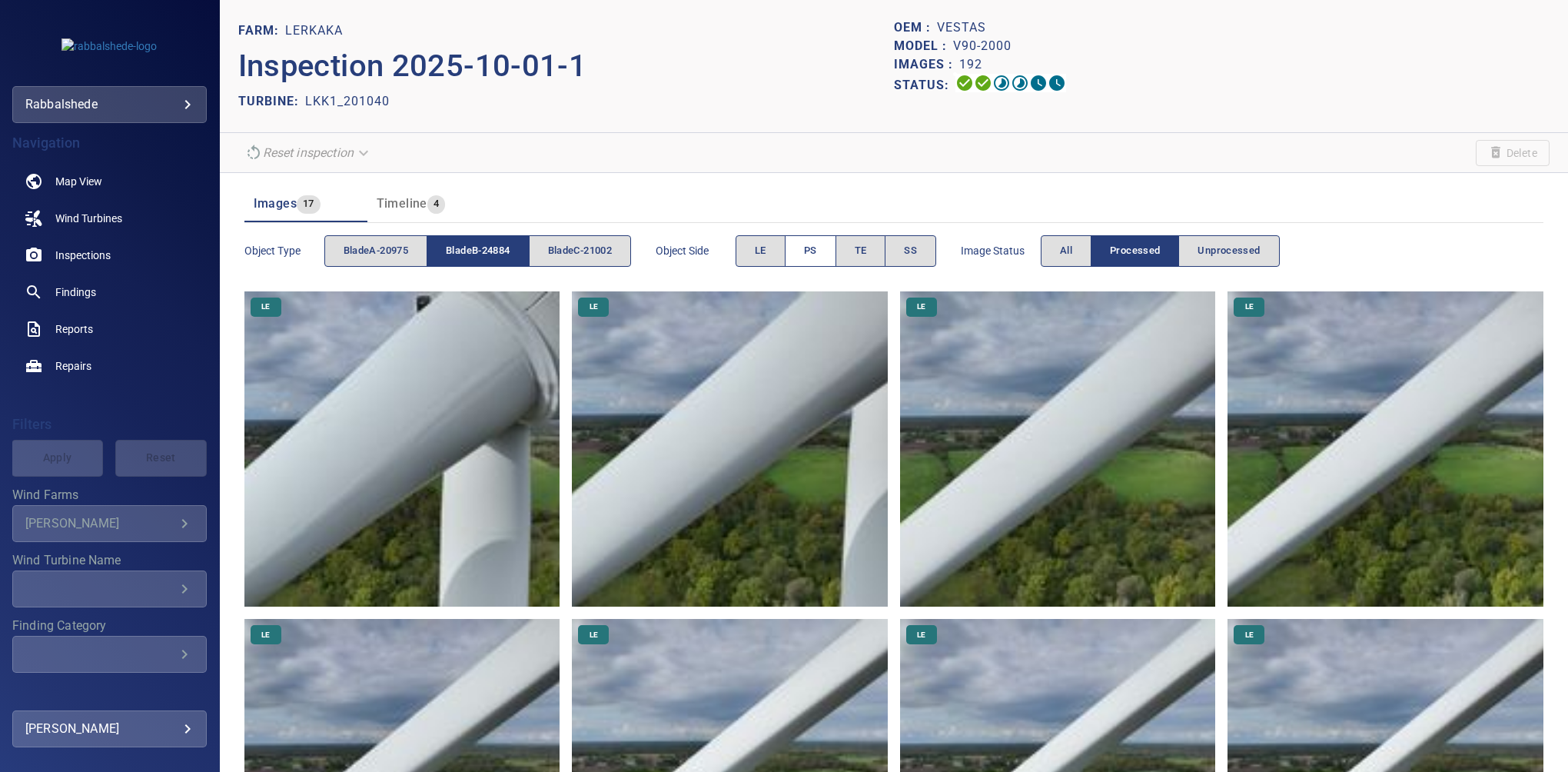
click at [806, 245] on button "PS" at bounding box center [810, 251] width 52 height 32
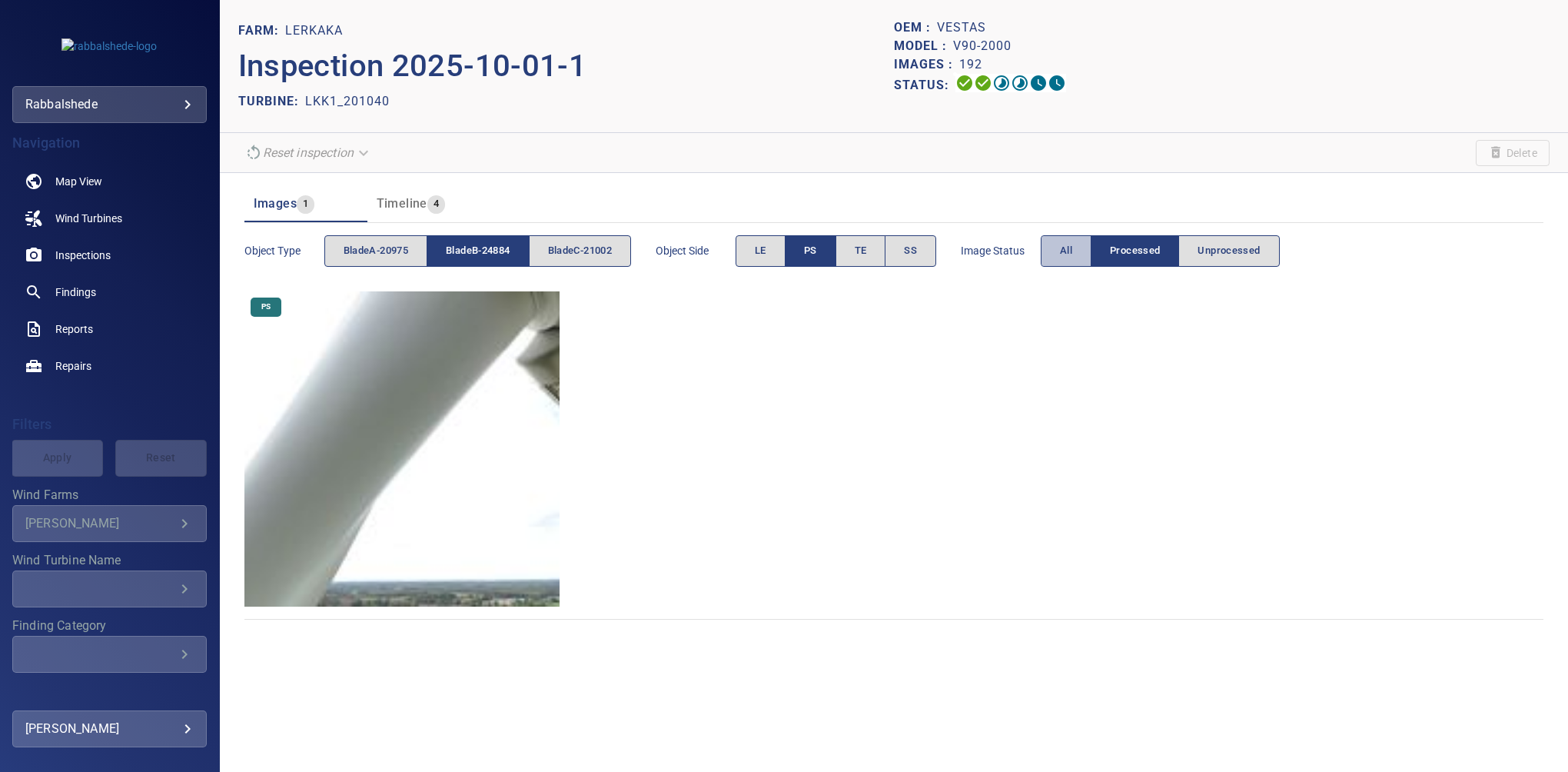
click at [1070, 256] on span "All" at bounding box center [1066, 251] width 12 height 18
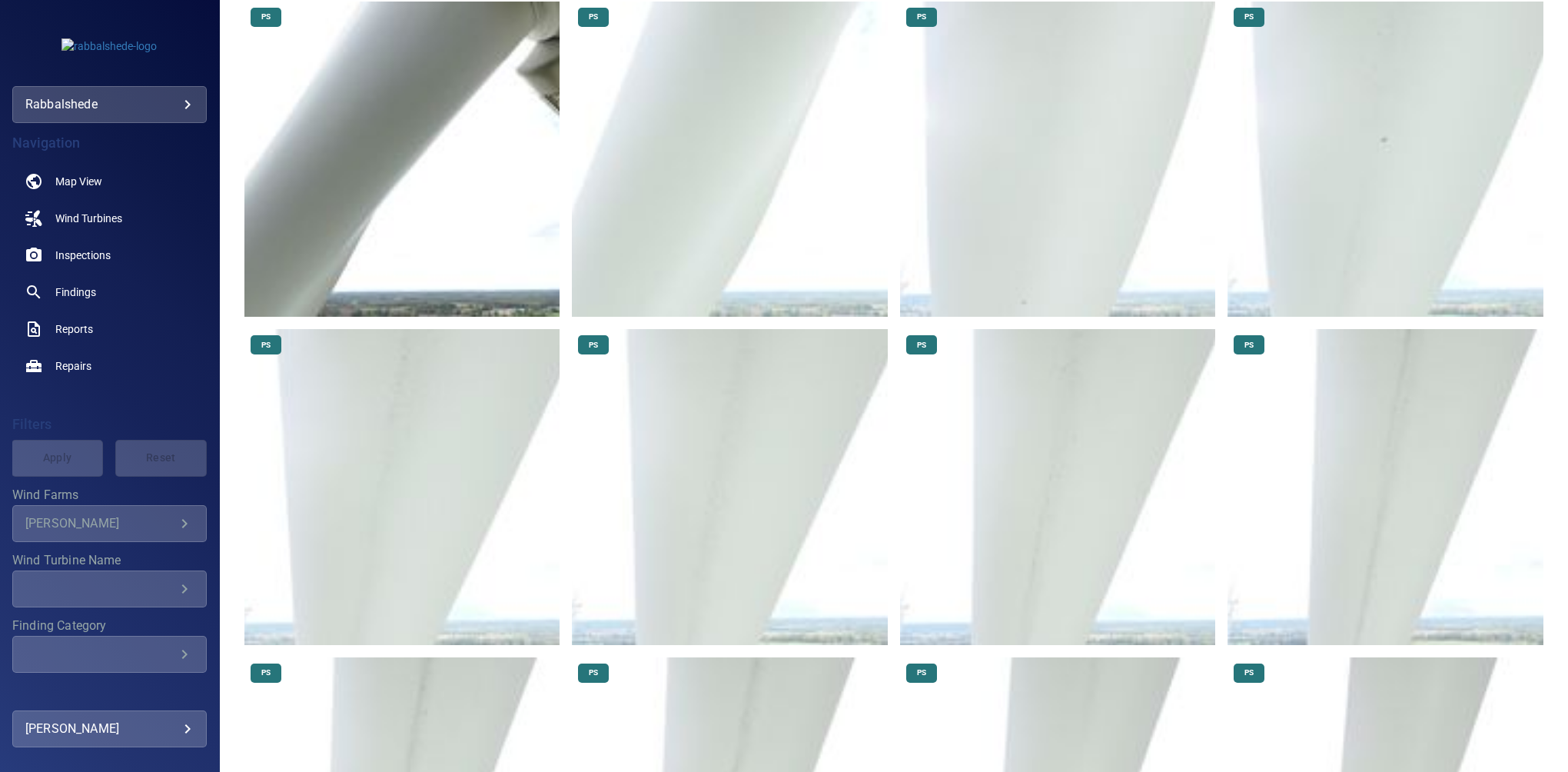
scroll to position [286, 0]
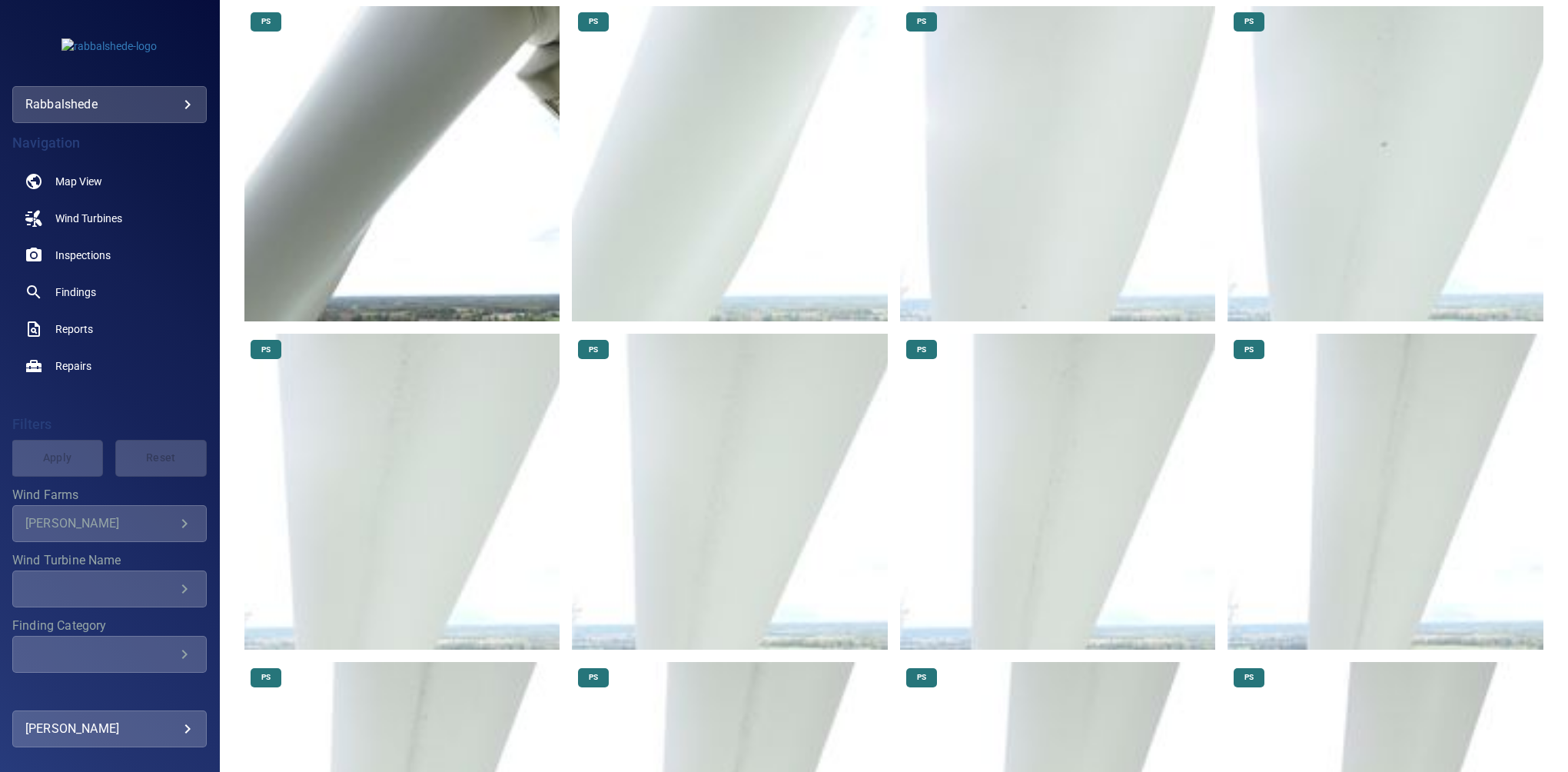
click at [1404, 138] on img at bounding box center [1385, 164] width 315 height 316
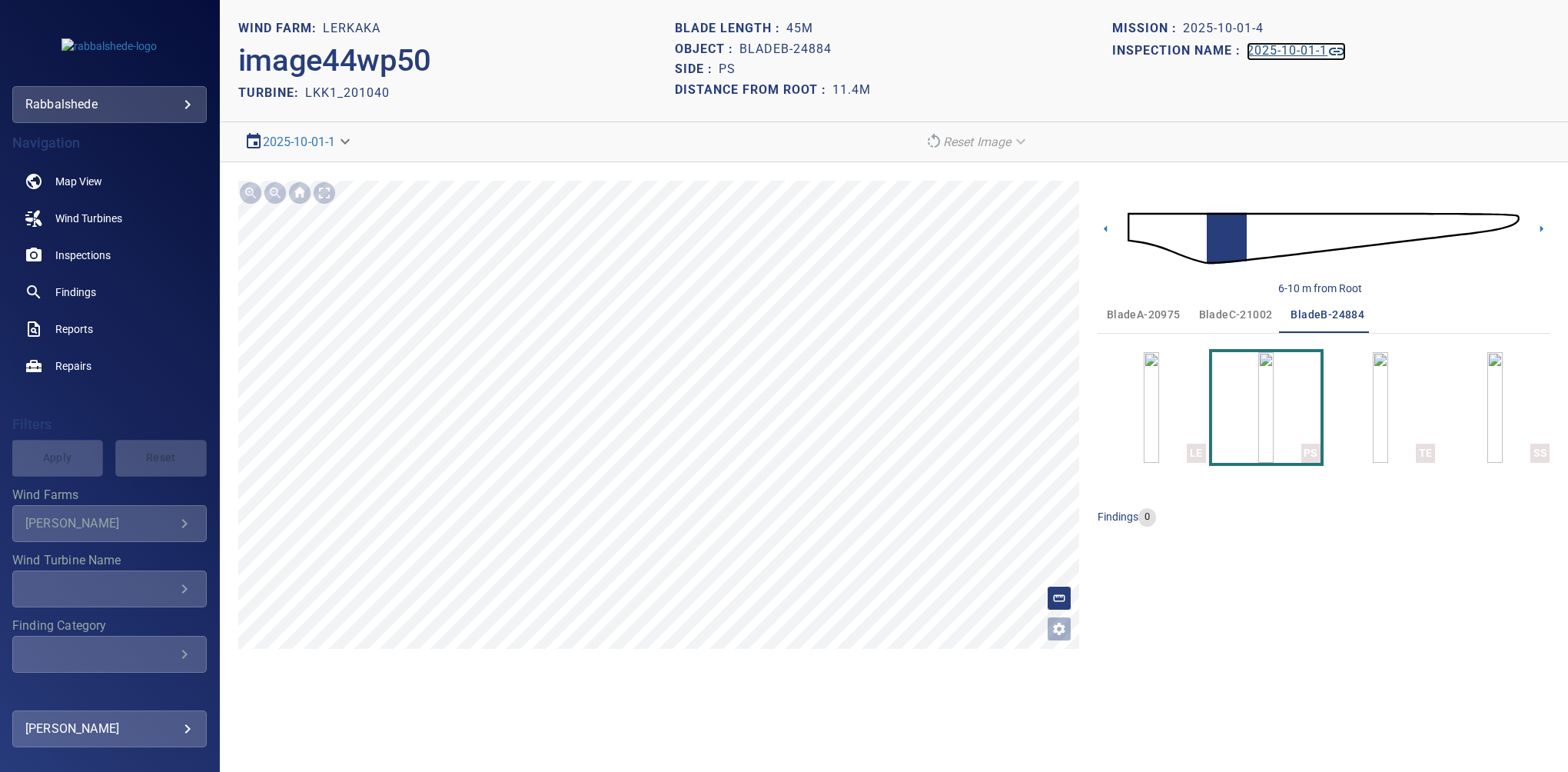
click at [1316, 52] on h1 "2025-10-01-1" at bounding box center [1287, 51] width 81 height 15
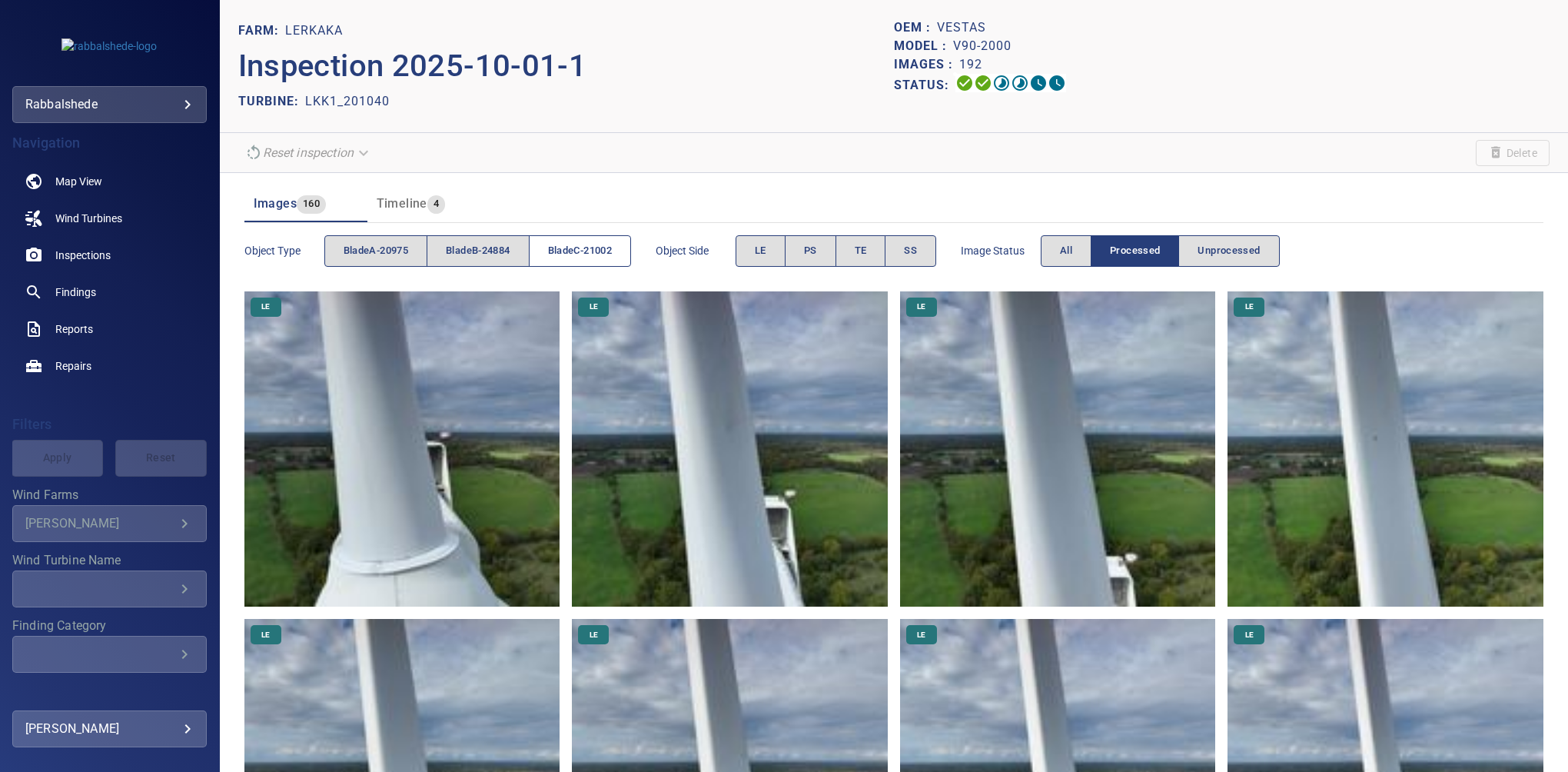
click at [575, 253] on span "bladeC-21002" at bounding box center [580, 251] width 64 height 18
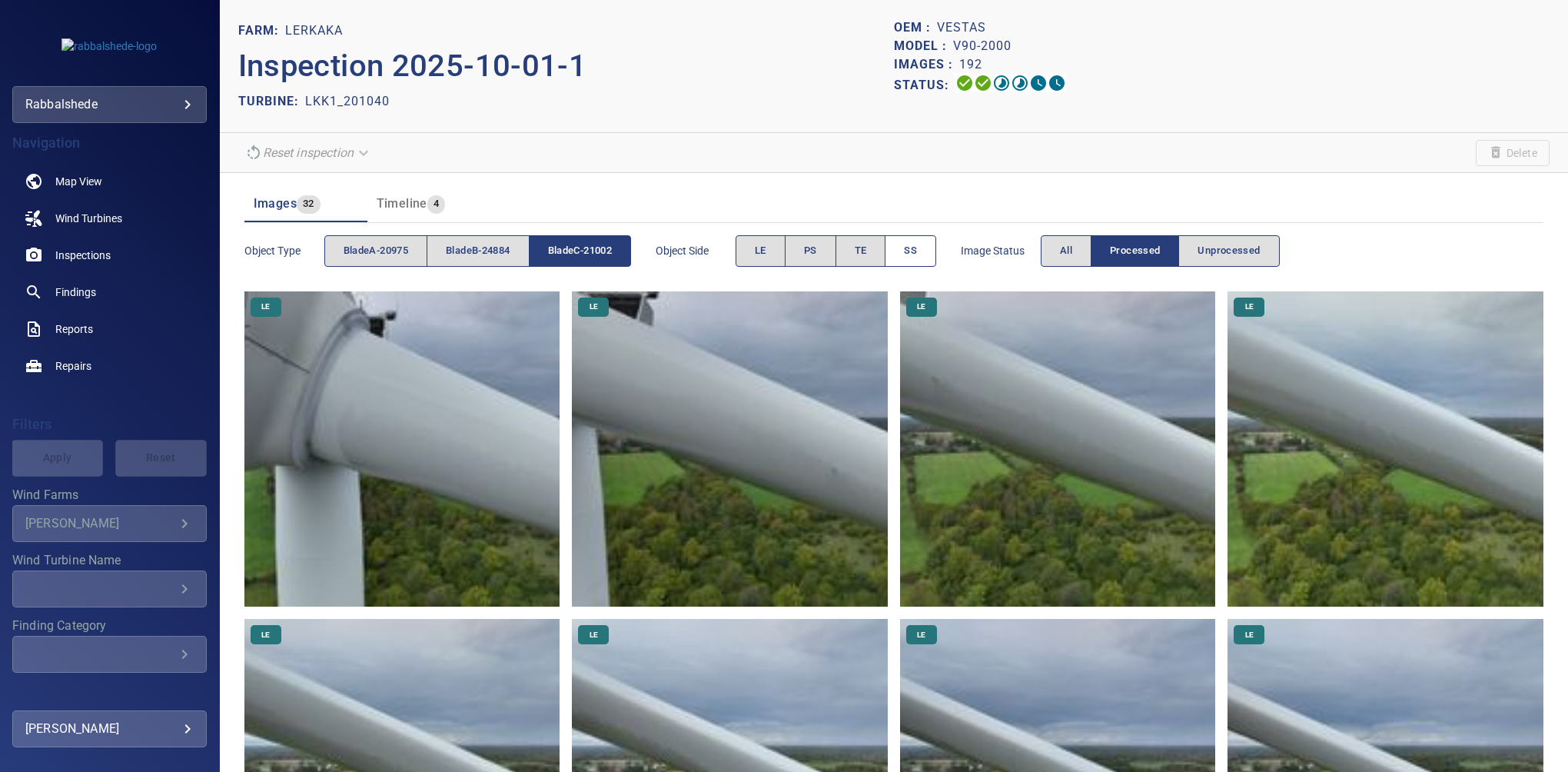
click at [917, 248] on span "SS" at bounding box center [910, 251] width 13 height 18
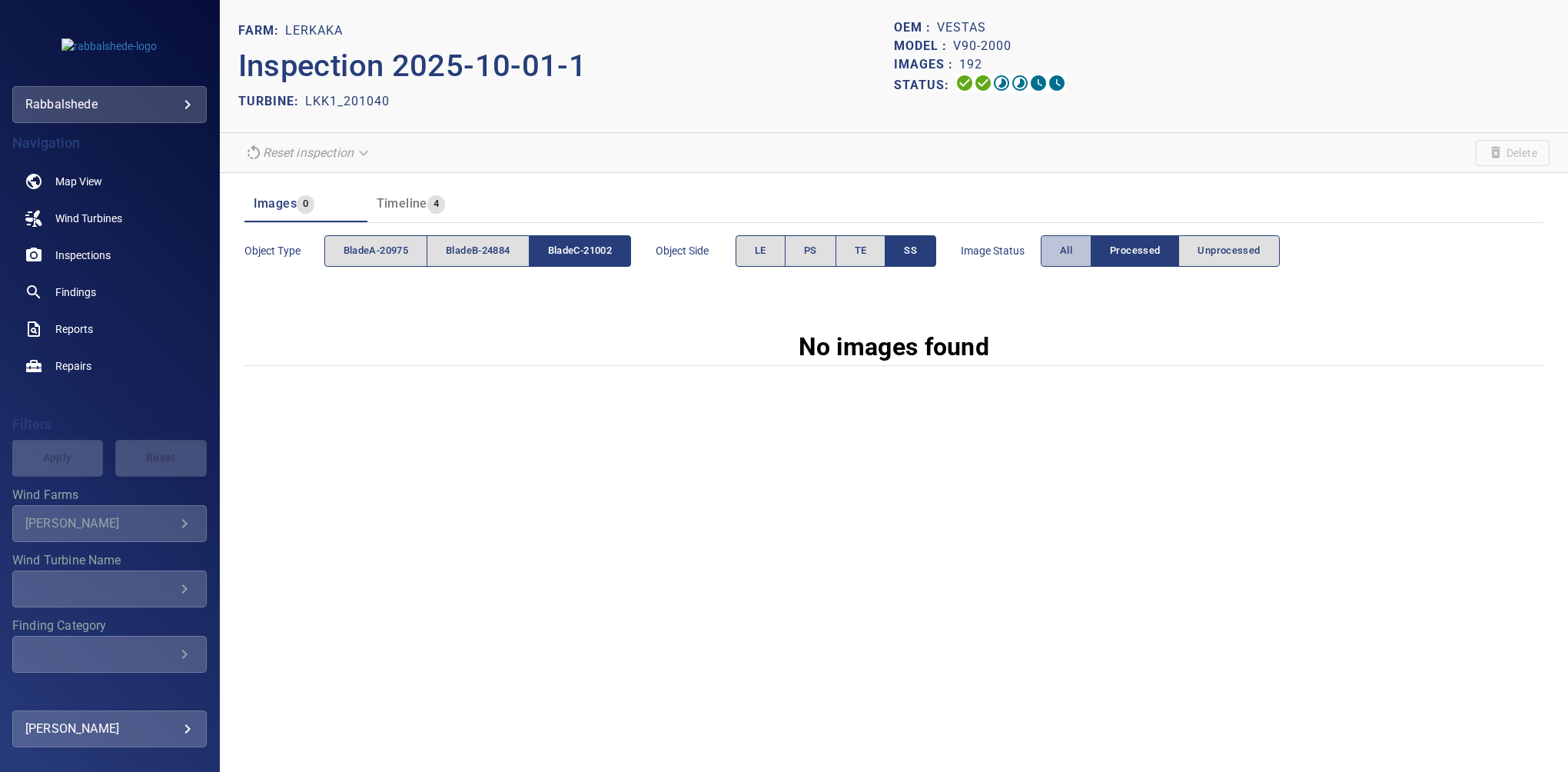
click at [1071, 259] on span "All" at bounding box center [1066, 251] width 12 height 18
